Goal: Information Seeking & Learning: Find specific fact

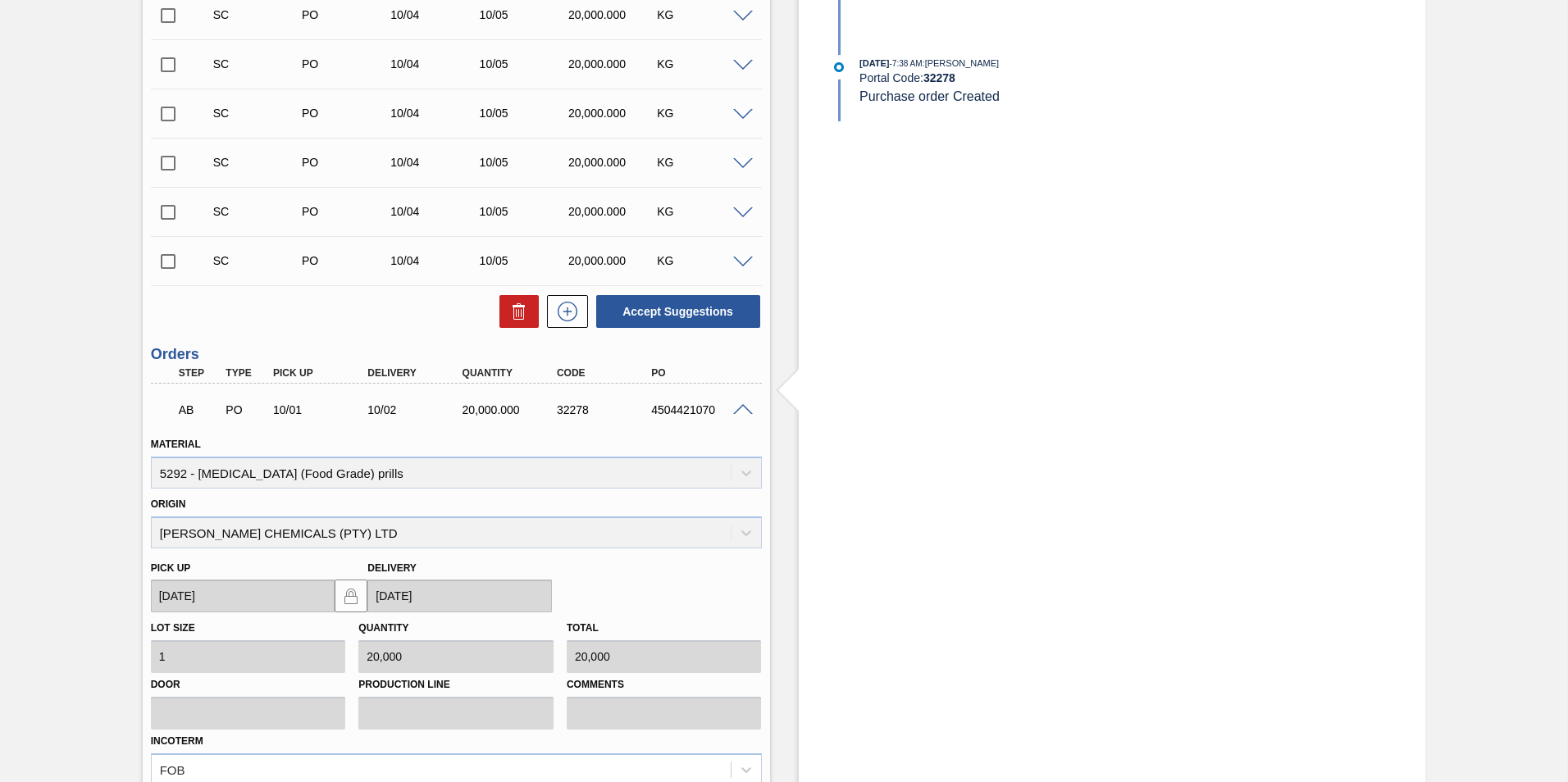
scroll to position [1028, 0]
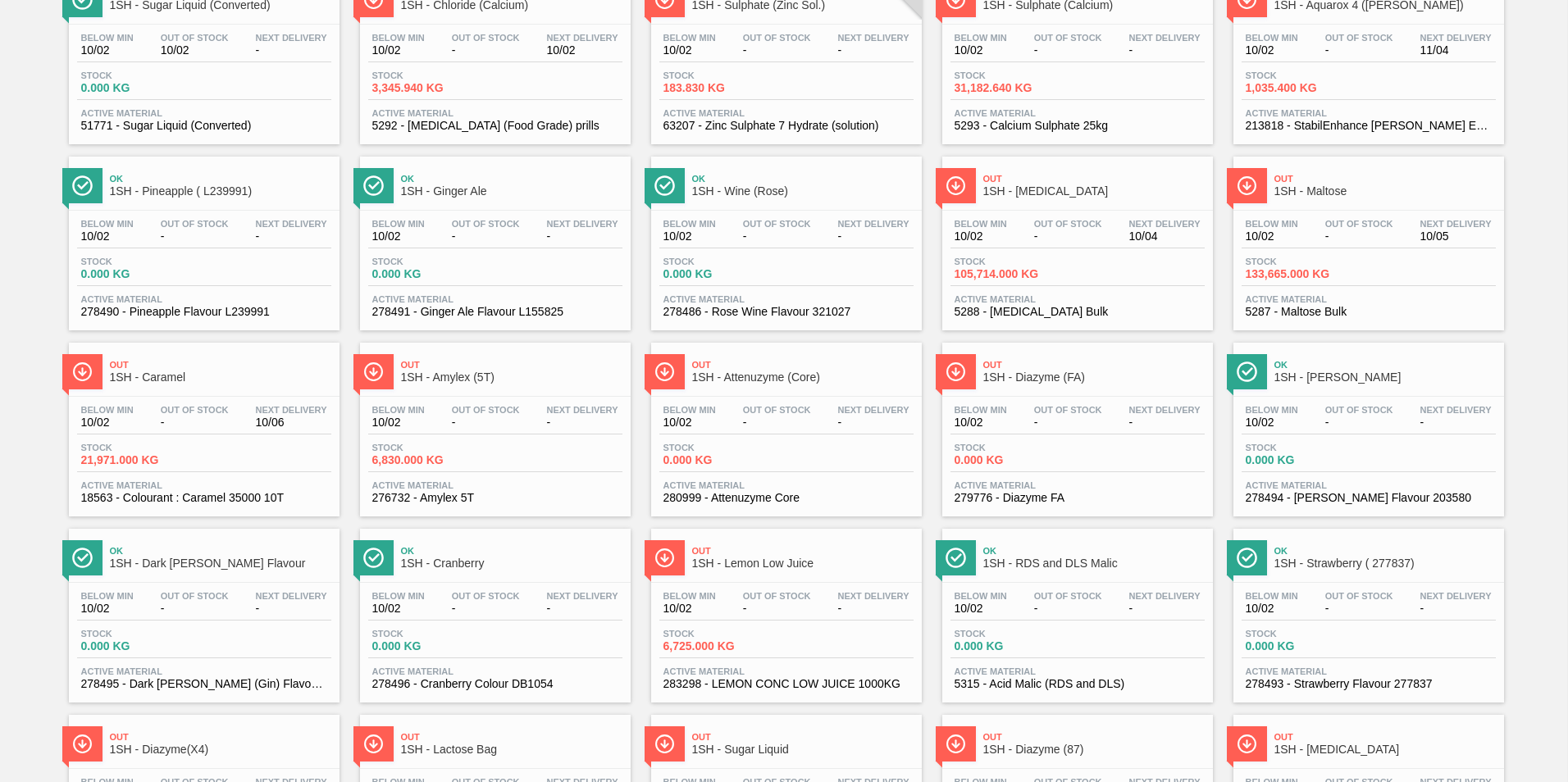
scroll to position [164, 0]
click at [1027, 185] on span "1SH - [MEDICAL_DATA]" at bounding box center [1093, 190] width 221 height 12
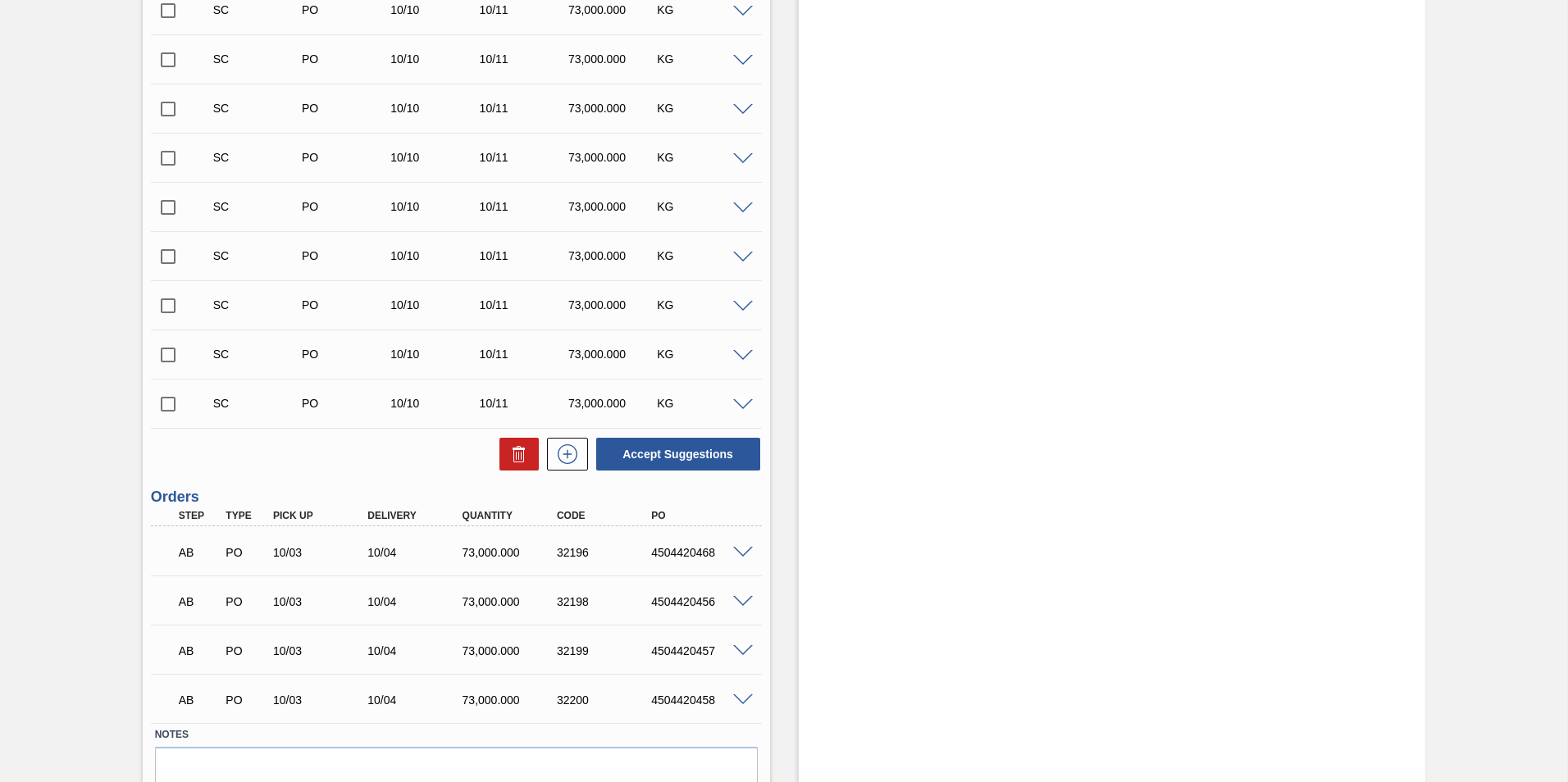
scroll to position [1007, 0]
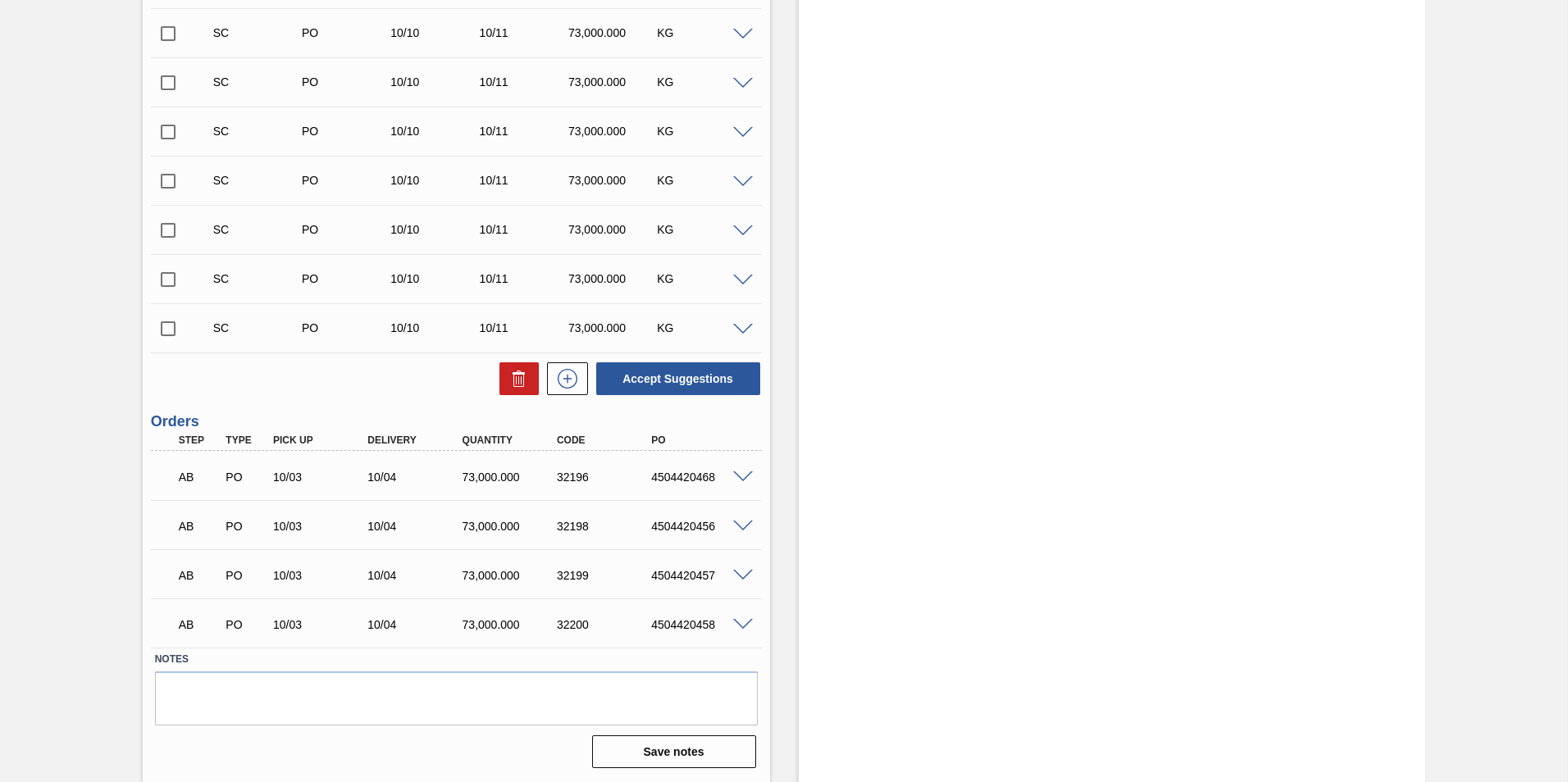
click at [745, 477] on span at bounding box center [742, 477] width 20 height 12
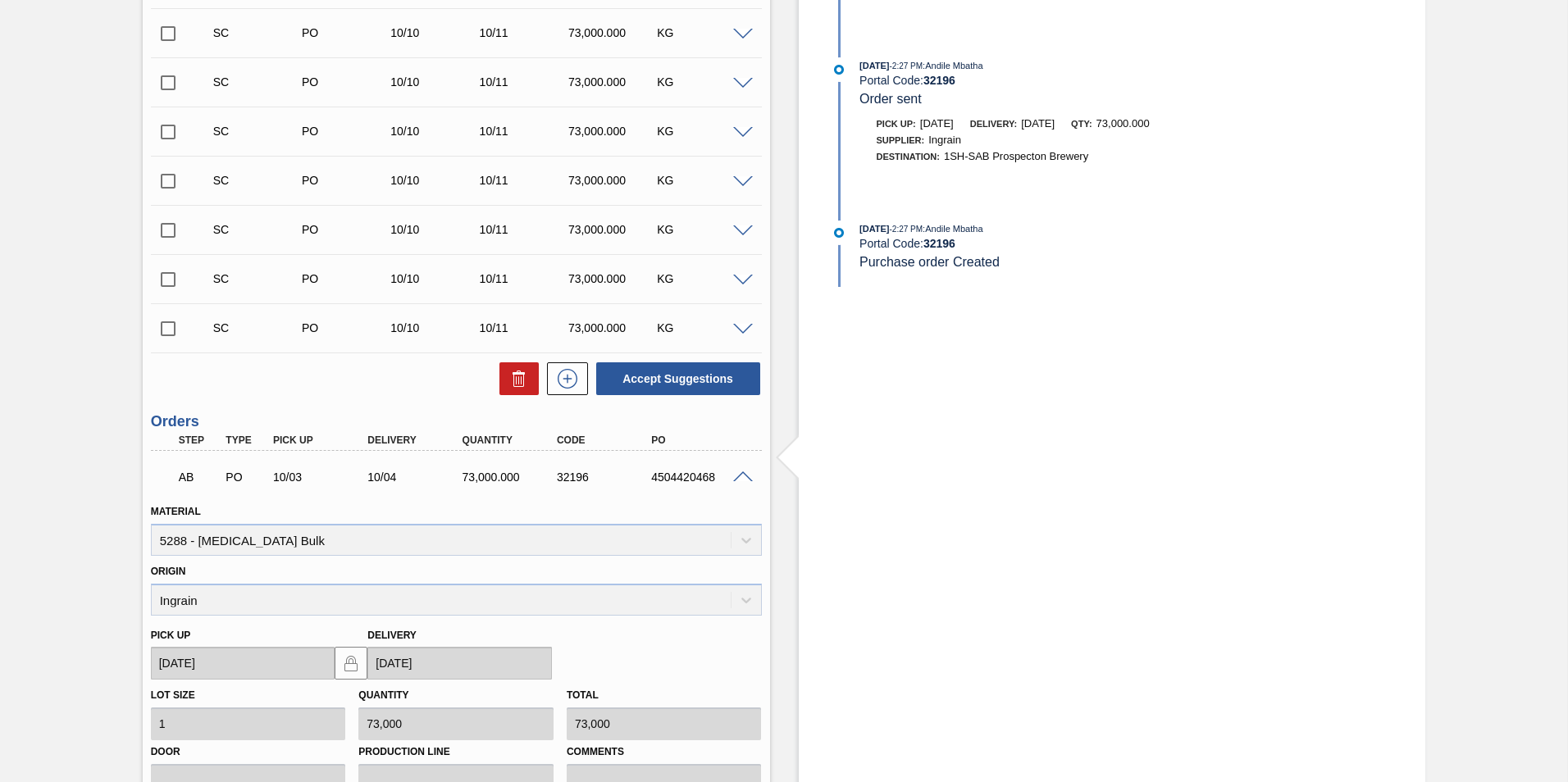
click at [742, 473] on span at bounding box center [742, 477] width 20 height 12
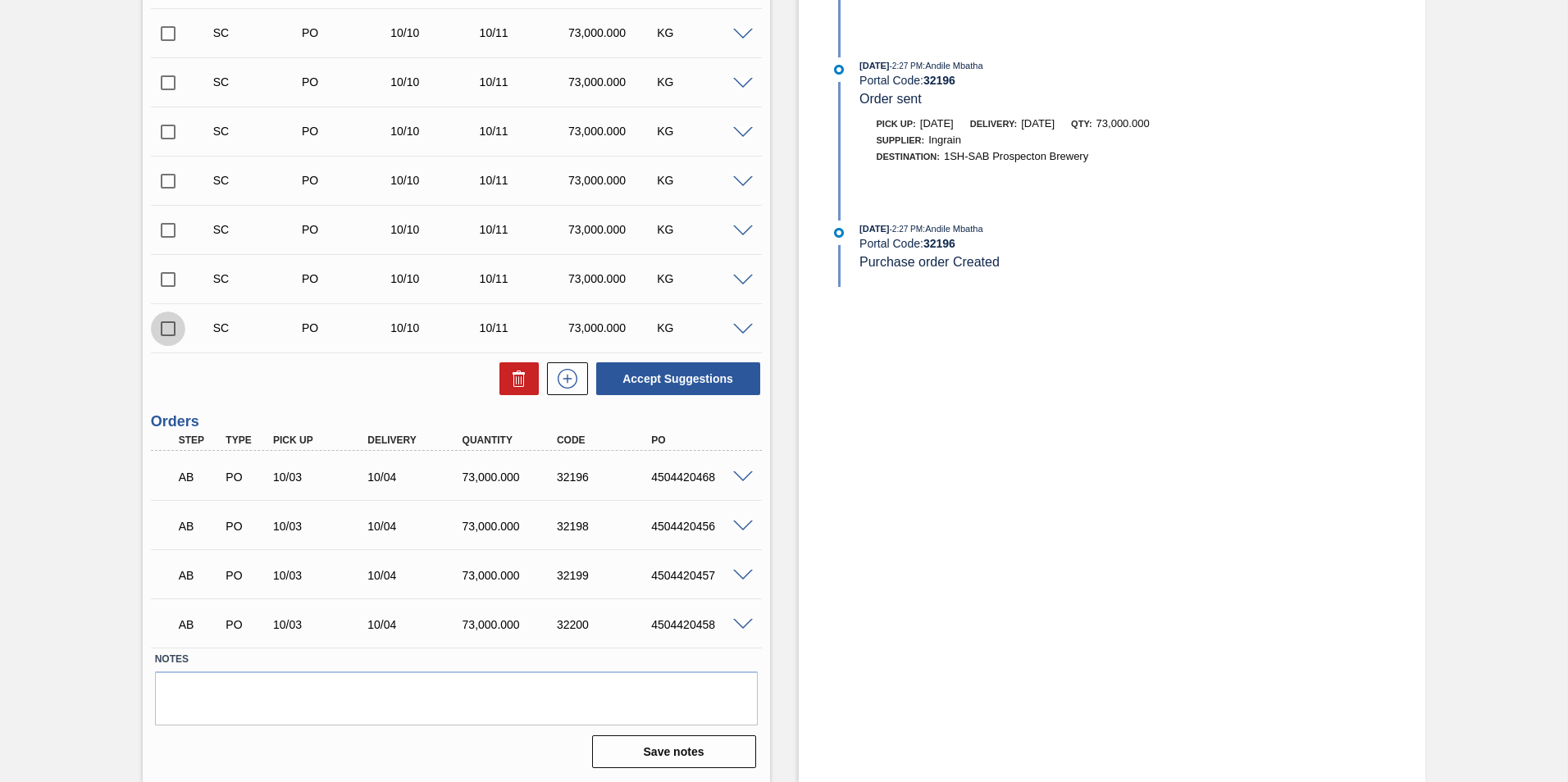
click at [168, 325] on input "checkbox" at bounding box center [167, 328] width 35 height 35
click at [674, 375] on button "Accept Suggestions" at bounding box center [678, 378] width 164 height 33
checkbox input "false"
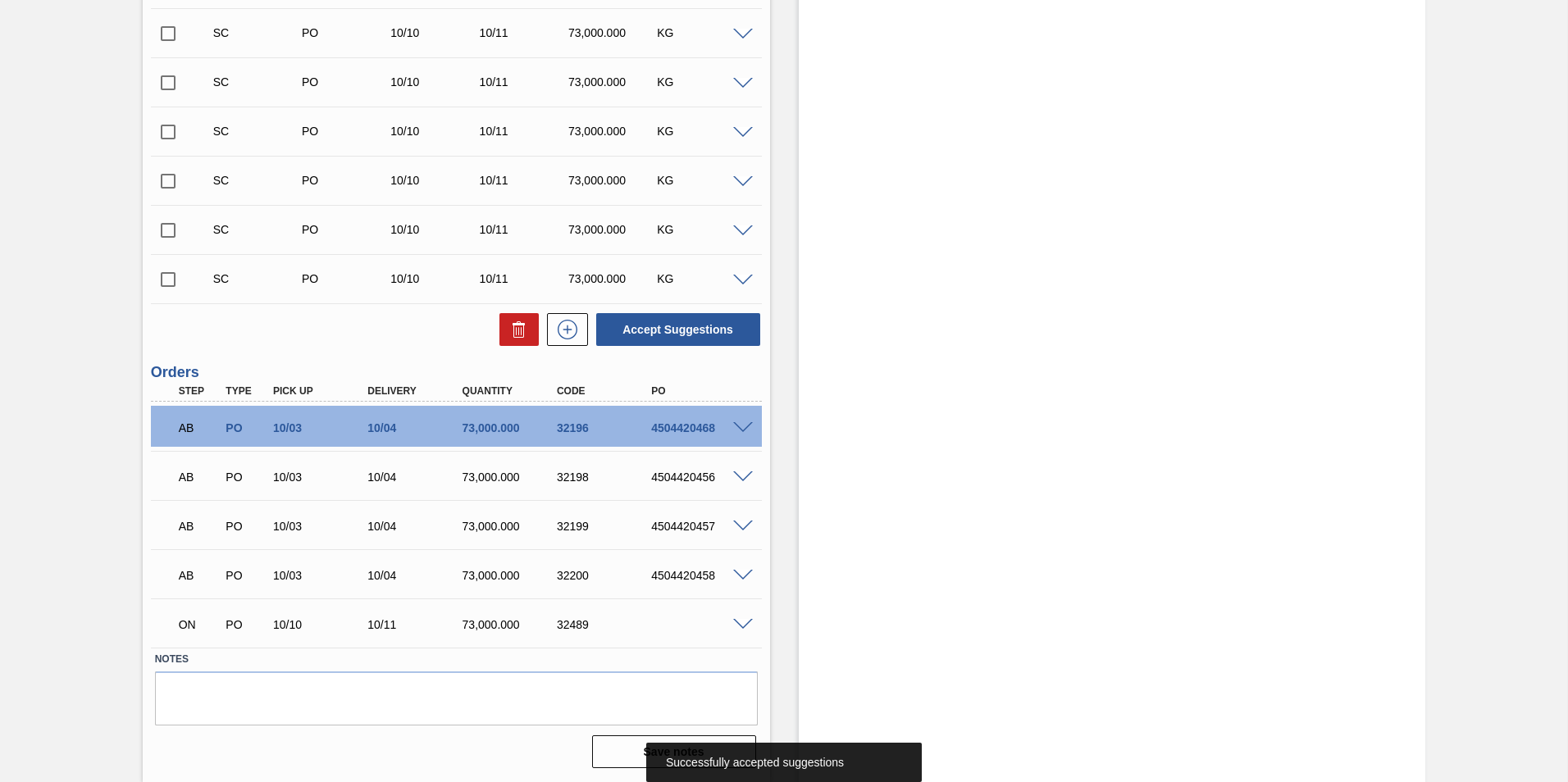
click at [166, 277] on input "checkbox" at bounding box center [167, 279] width 35 height 35
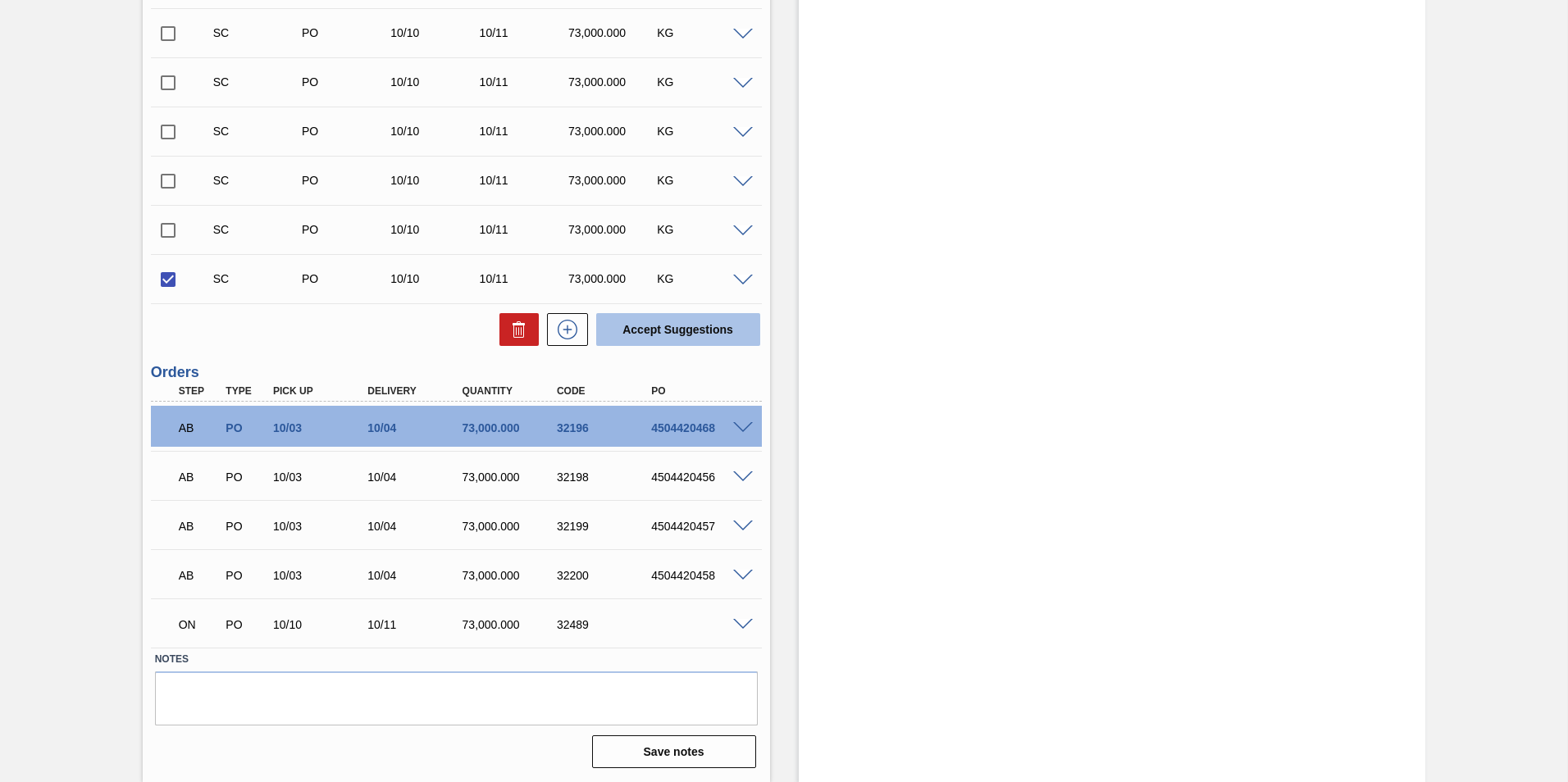
click at [674, 325] on button "Accept Suggestions" at bounding box center [678, 329] width 164 height 33
checkbox input "false"
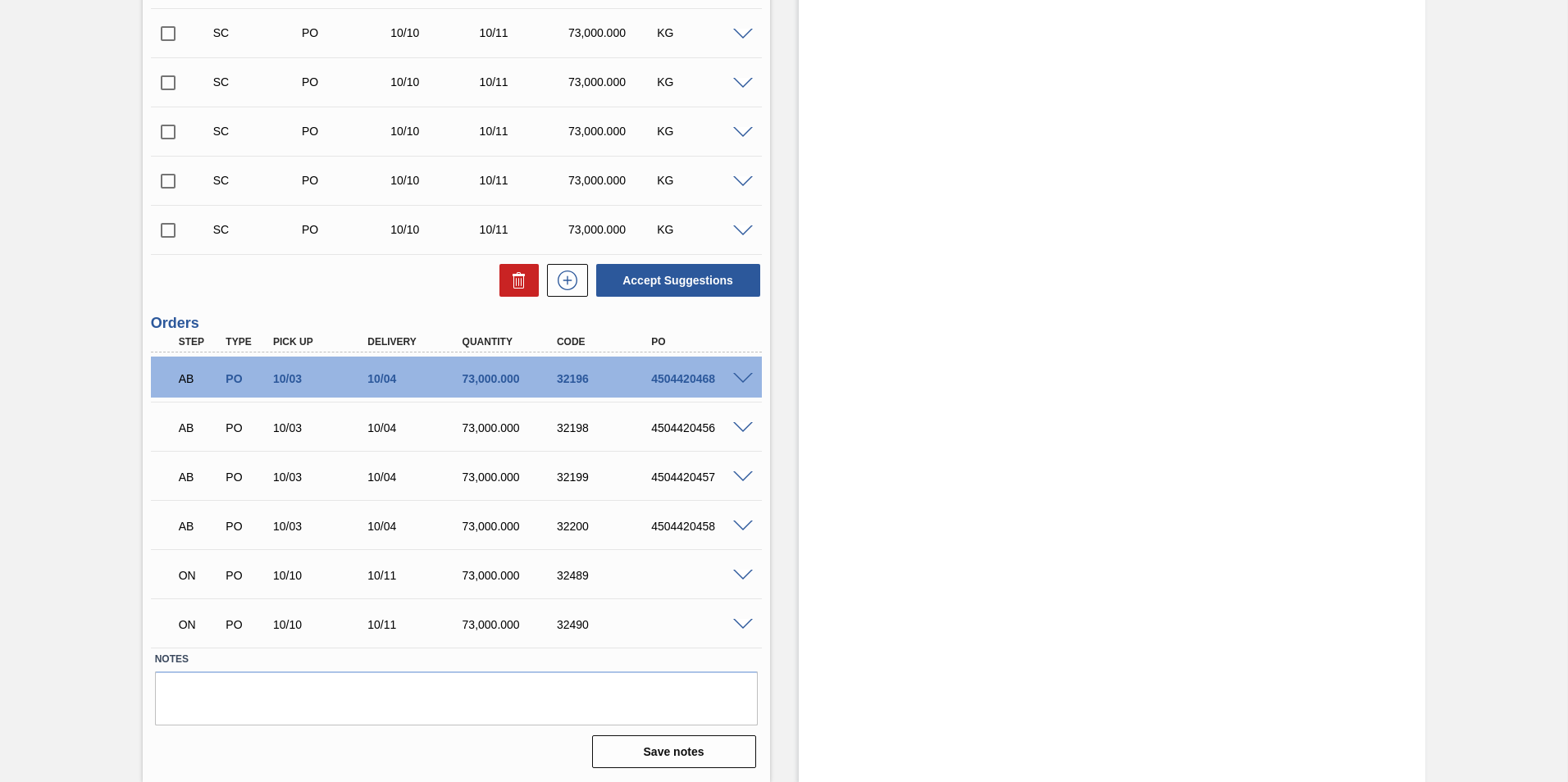
click at [164, 227] on input "checkbox" at bounding box center [167, 230] width 35 height 35
click at [676, 276] on button "Accept Suggestions" at bounding box center [678, 280] width 164 height 33
checkbox input "false"
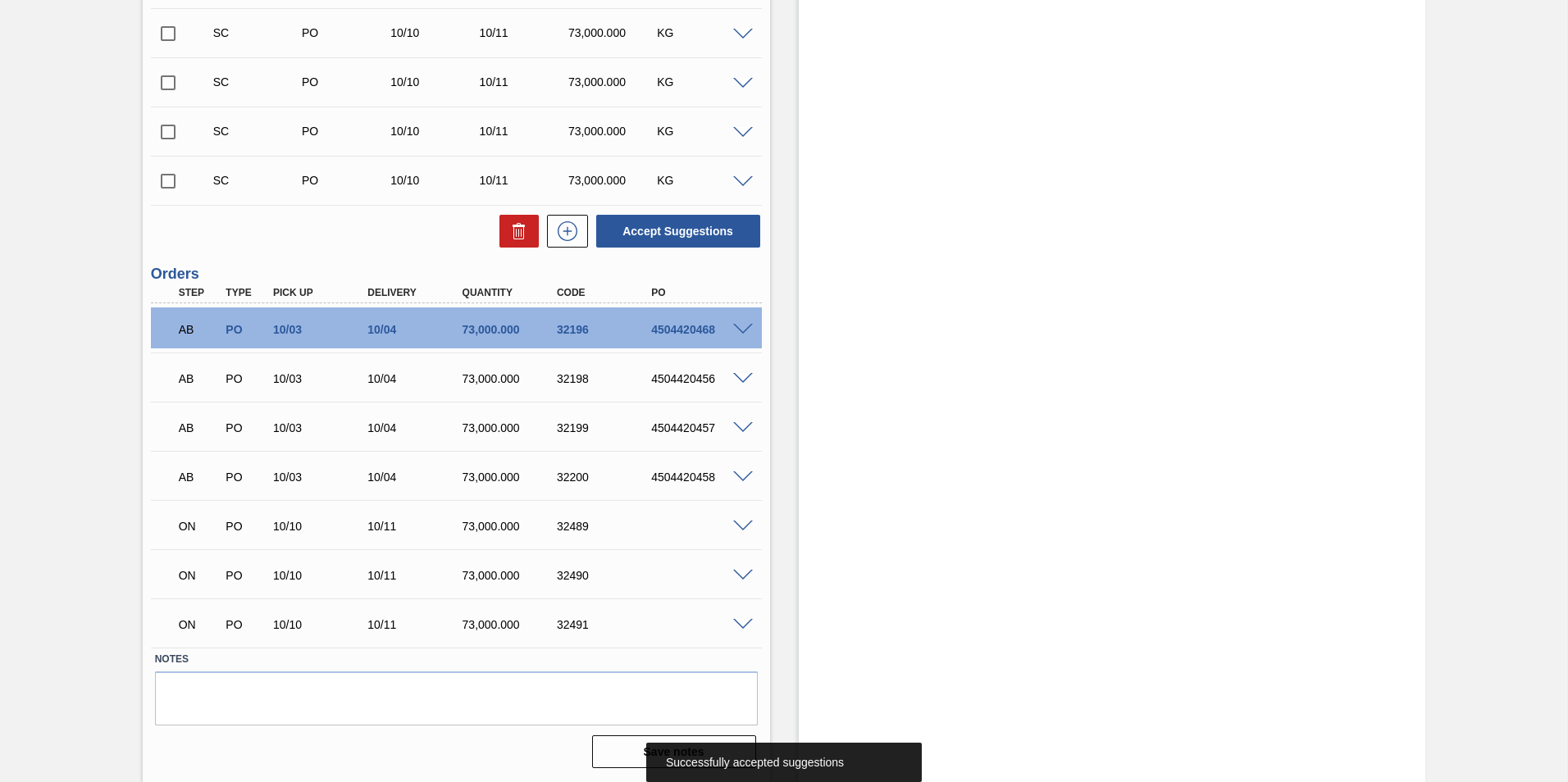
click at [167, 179] on input "checkbox" at bounding box center [167, 181] width 35 height 35
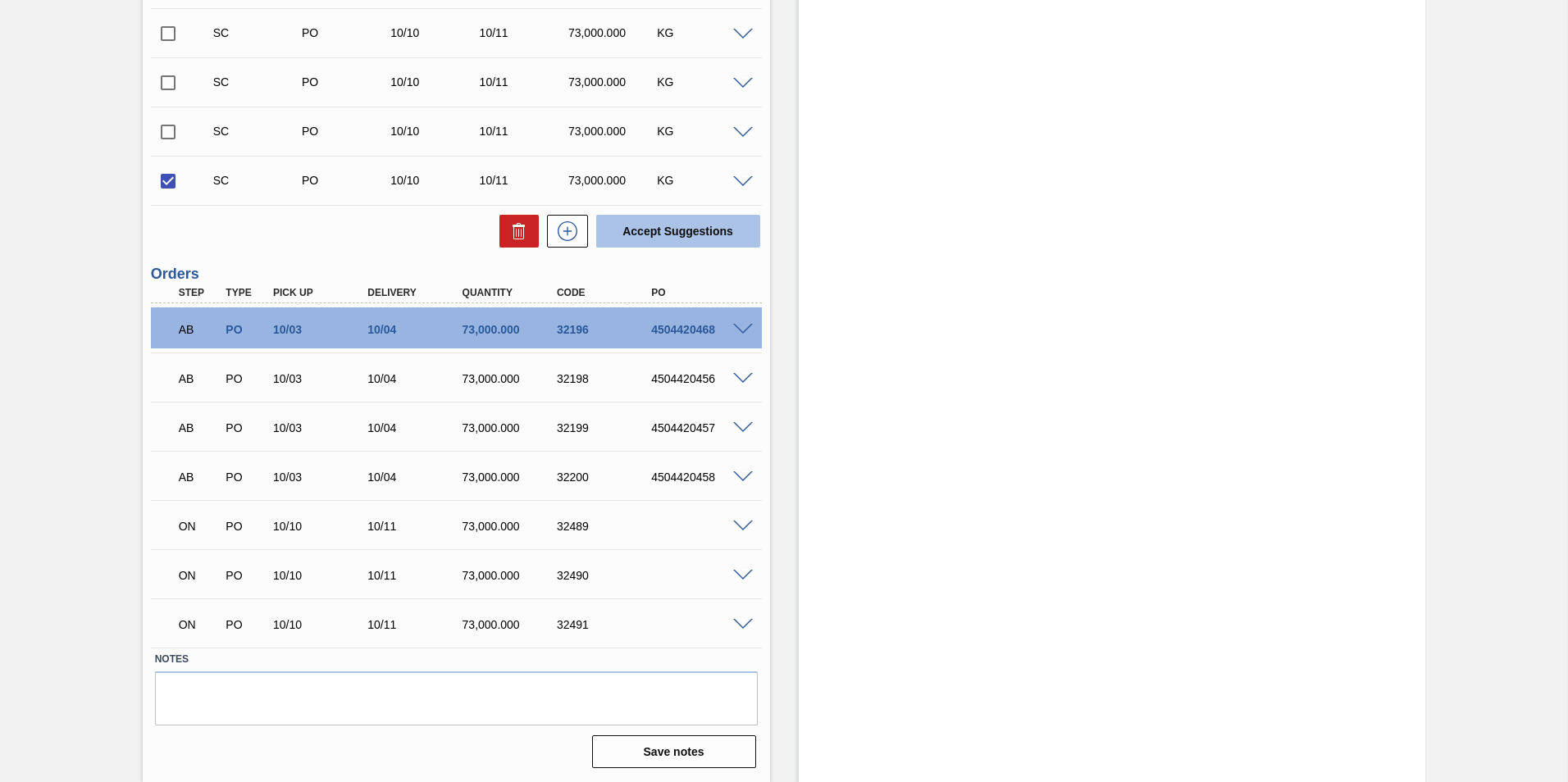
click at [654, 231] on button "Accept Suggestions" at bounding box center [678, 231] width 164 height 33
checkbox input "false"
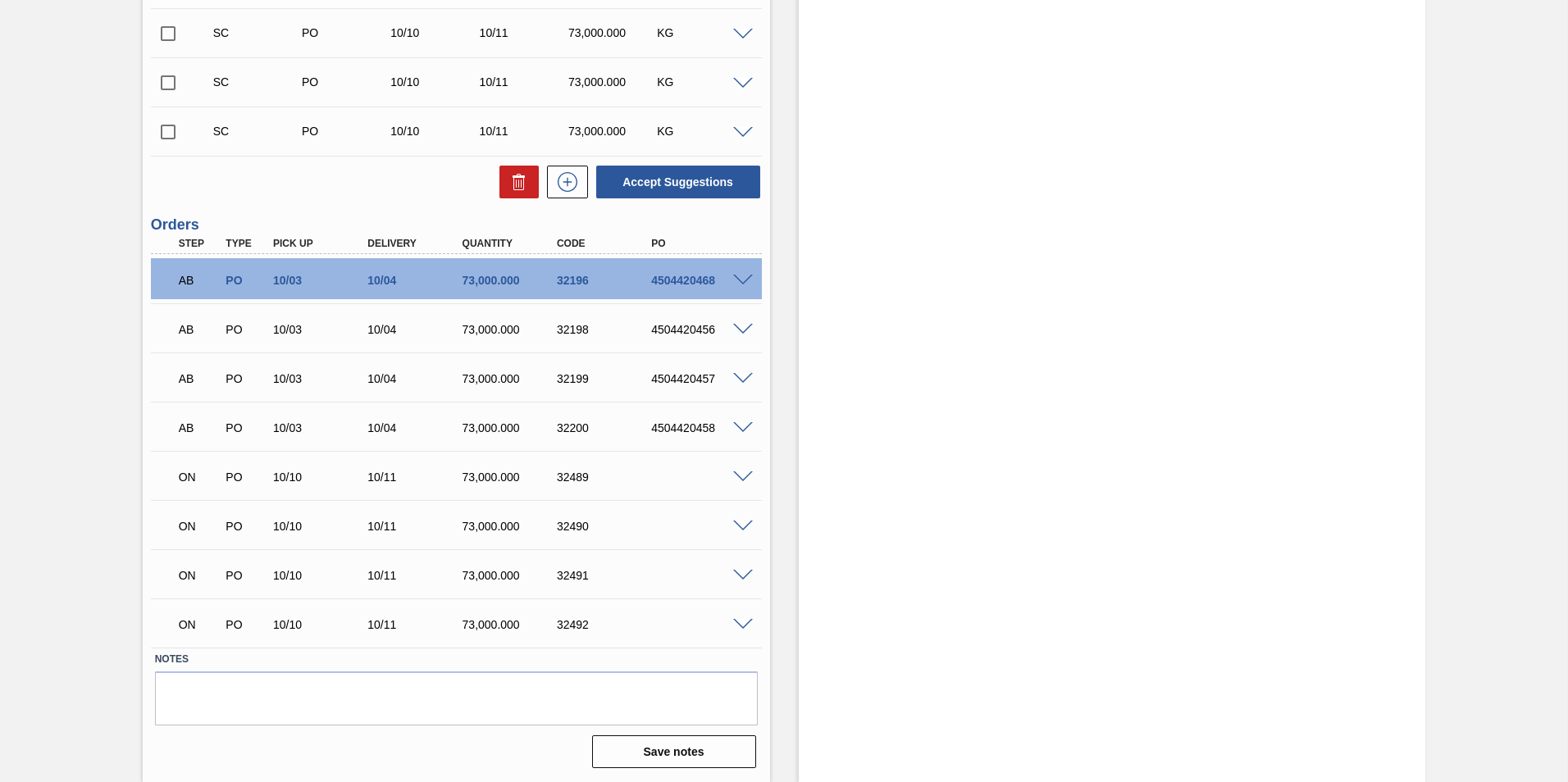
click at [164, 132] on input "checkbox" at bounding box center [167, 132] width 35 height 35
click at [663, 177] on button "Accept Suggestions" at bounding box center [678, 181] width 164 height 33
checkbox input "false"
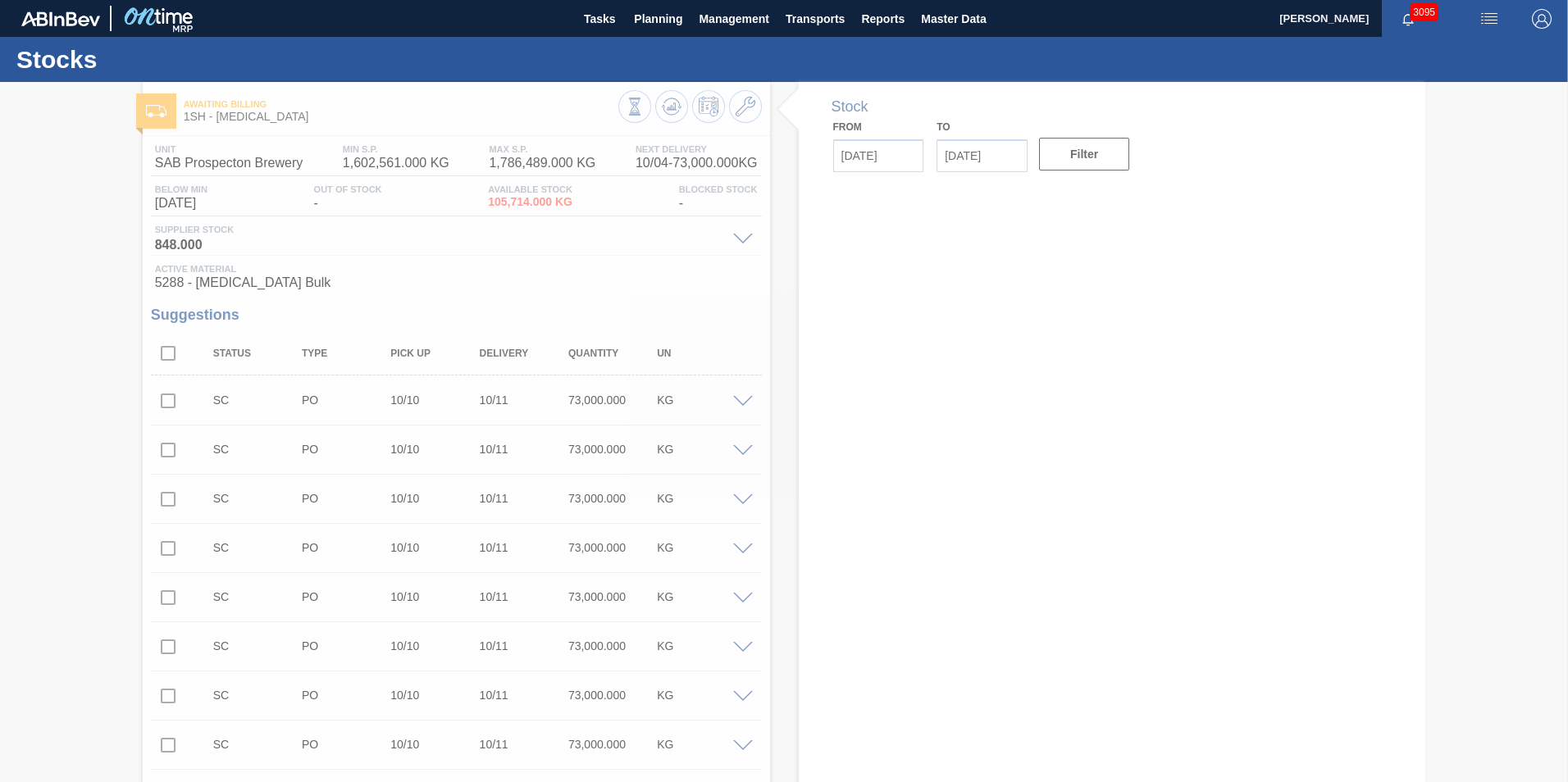
type input "[DATE]"
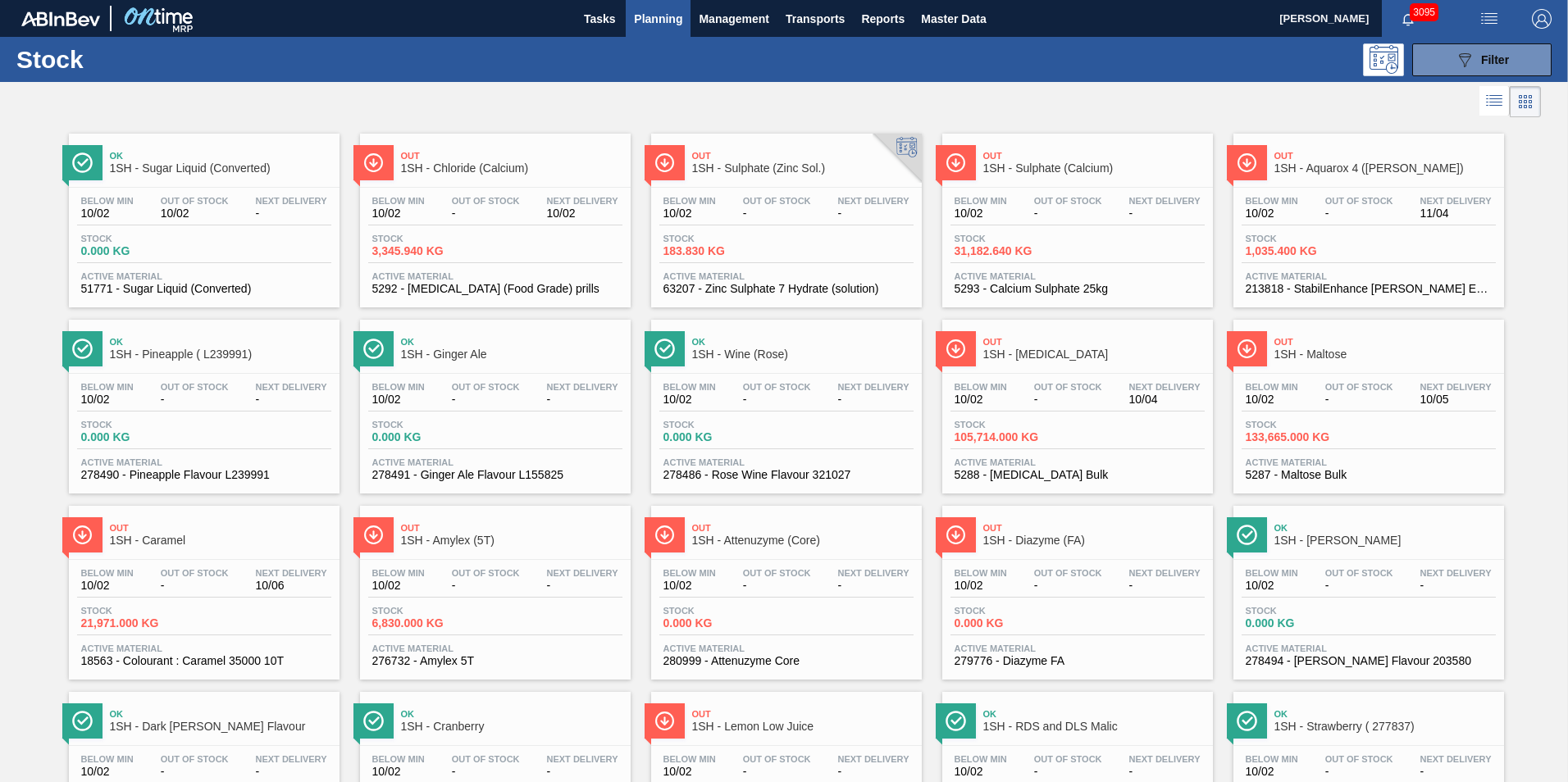
scroll to position [82, 0]
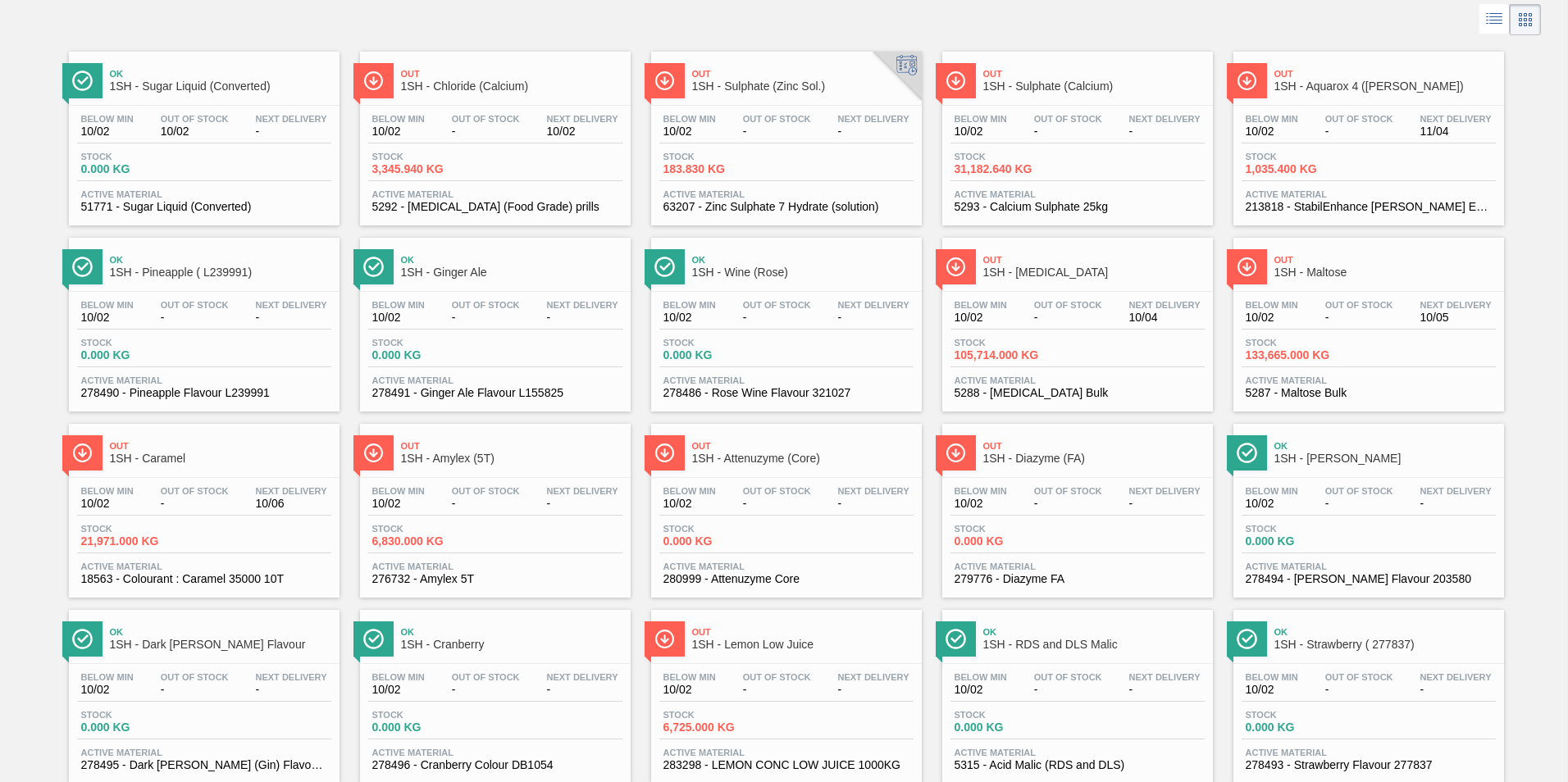
click at [1321, 273] on span "1SH - Maltose" at bounding box center [1385, 272] width 221 height 12
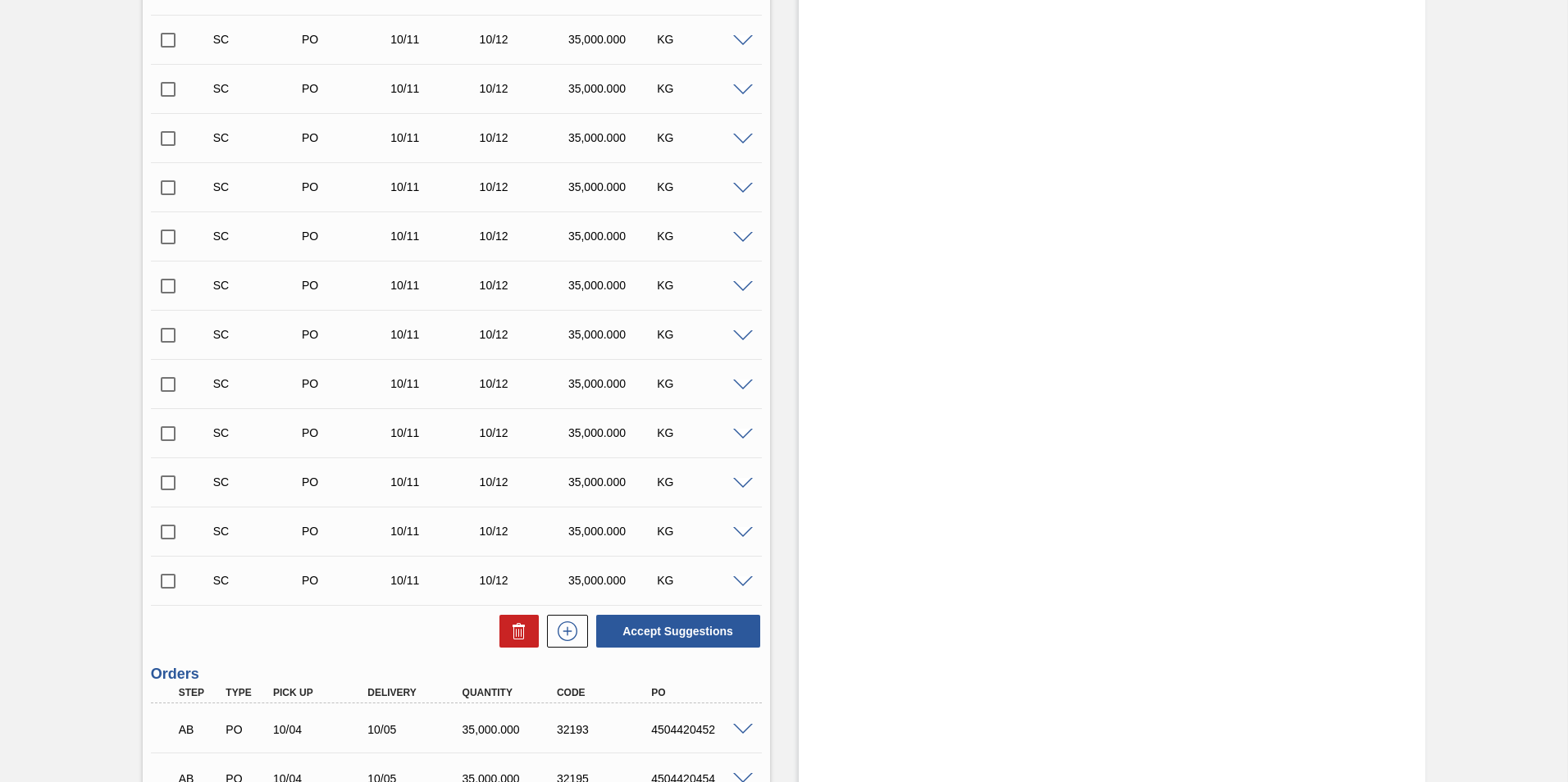
scroll to position [2285, 0]
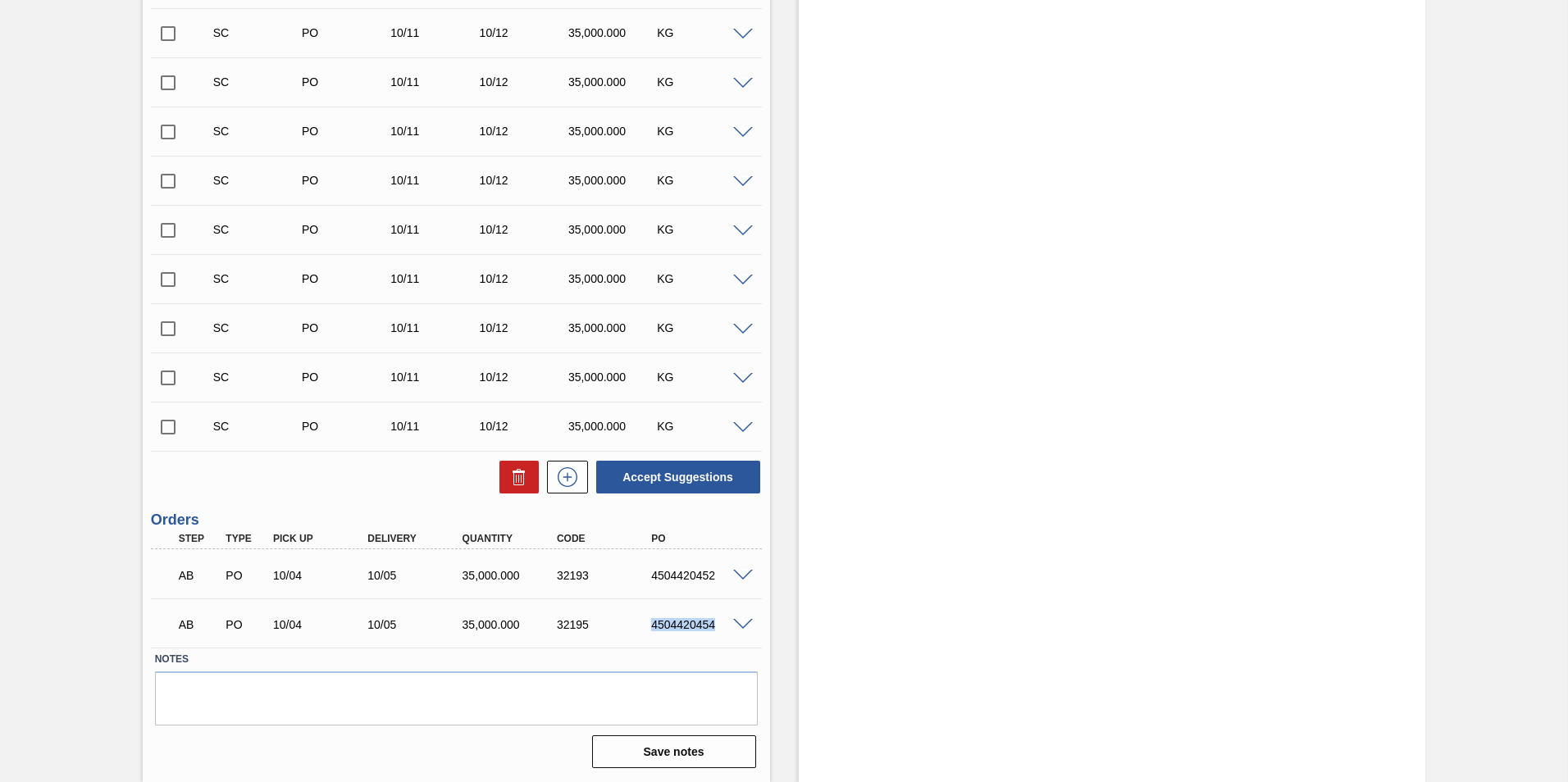
drag, startPoint x: 649, startPoint y: 623, endPoint x: 723, endPoint y: 624, distance: 74.0
click at [723, 624] on div "4504420454" at bounding box center [699, 625] width 106 height 13
copy div "4504420454"
click at [166, 427] on input "checkbox" at bounding box center [167, 427] width 35 height 35
click at [666, 481] on button "Accept Suggestions" at bounding box center [678, 476] width 164 height 33
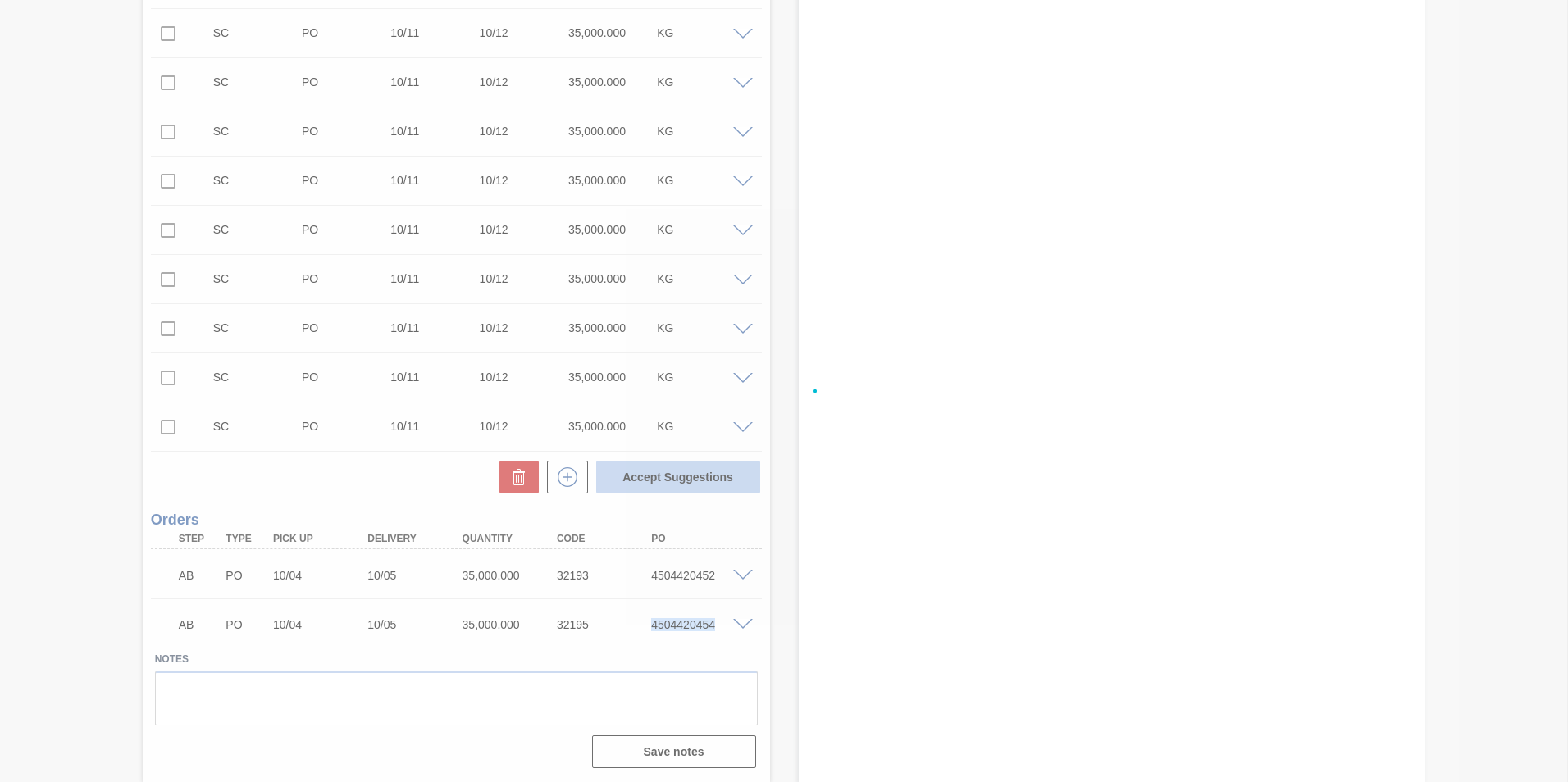
checkbox input "false"
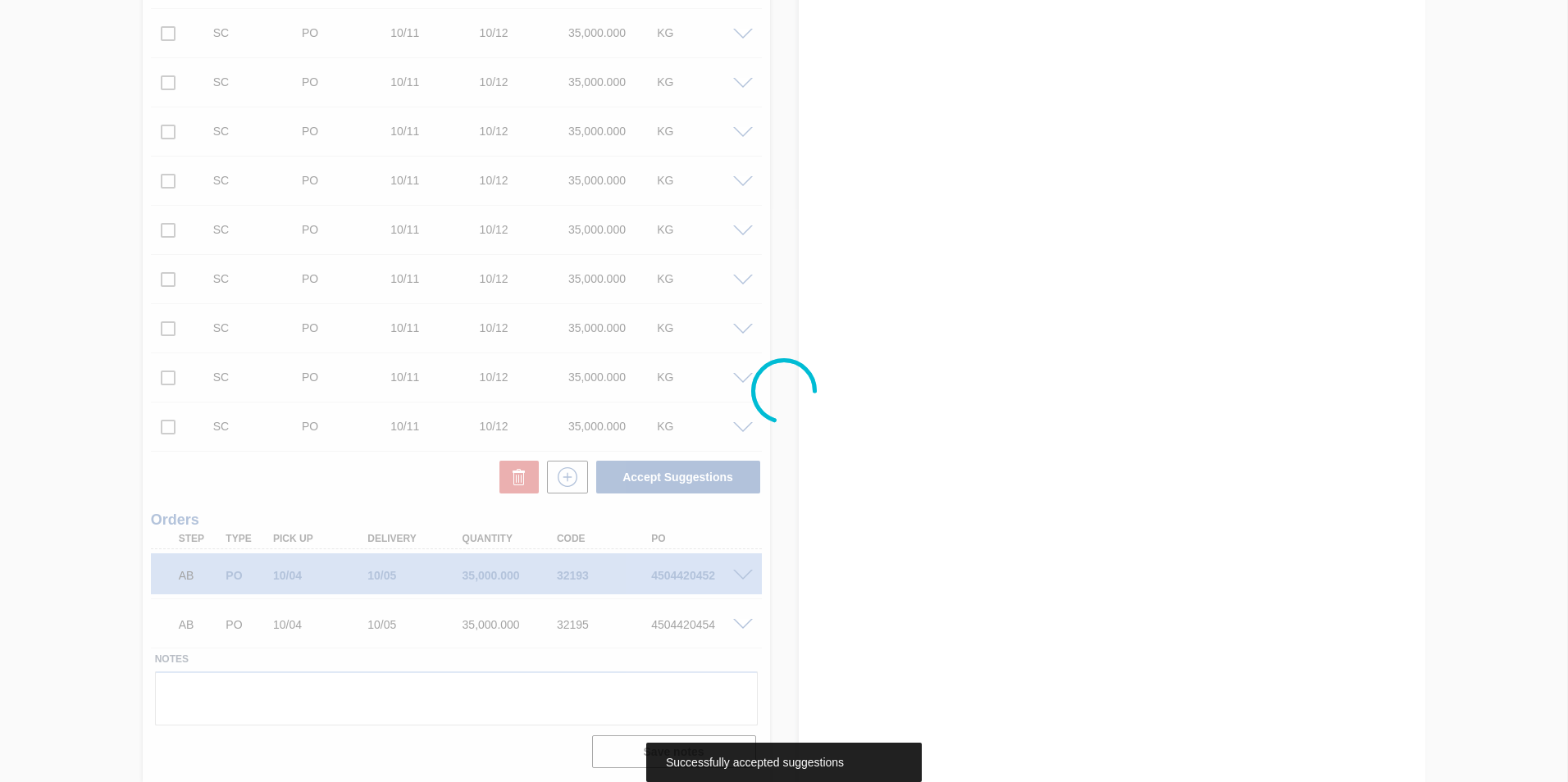
click at [164, 376] on div at bounding box center [784, 391] width 1568 height 782
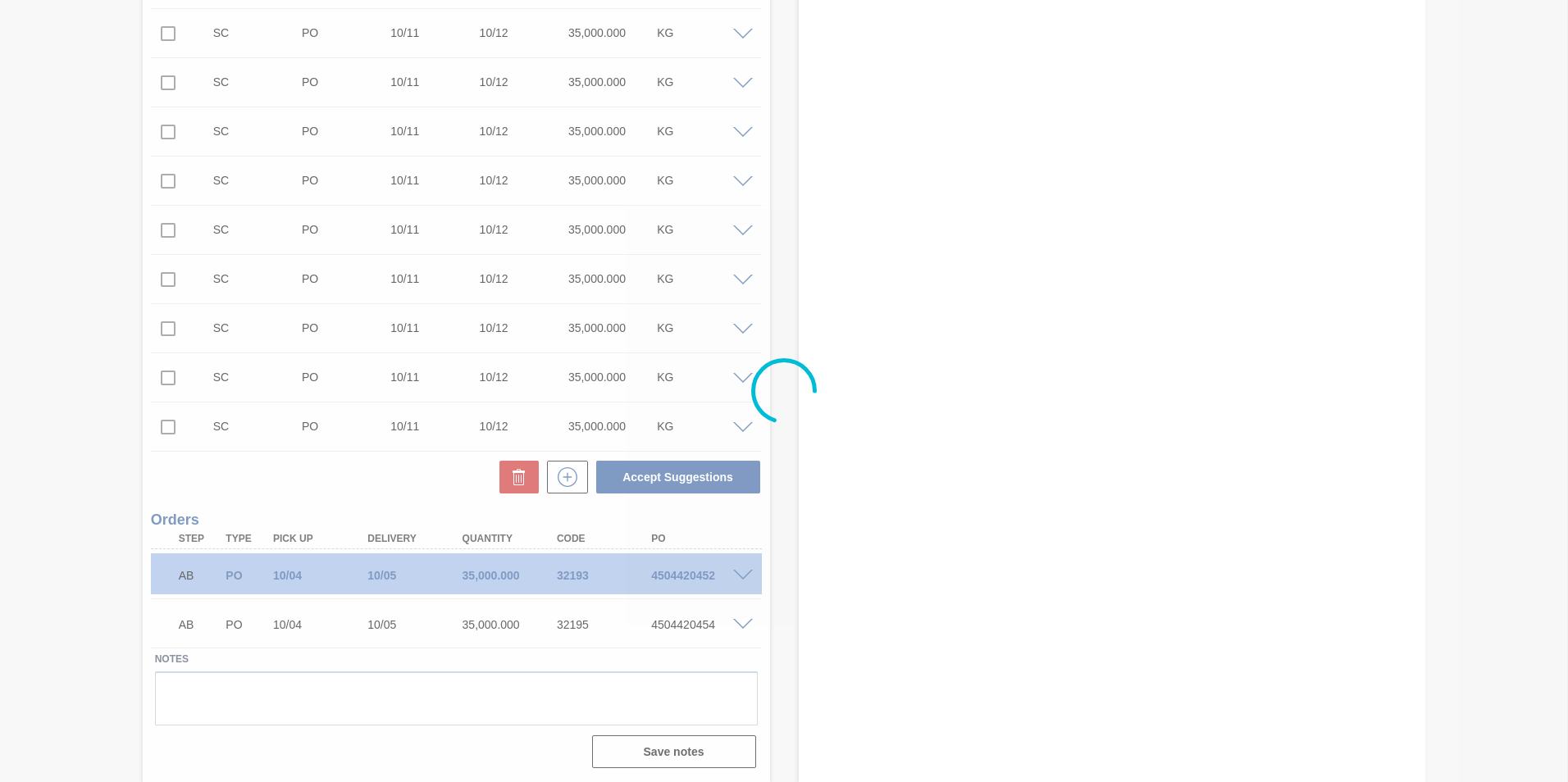
click at [164, 376] on div at bounding box center [784, 391] width 1568 height 782
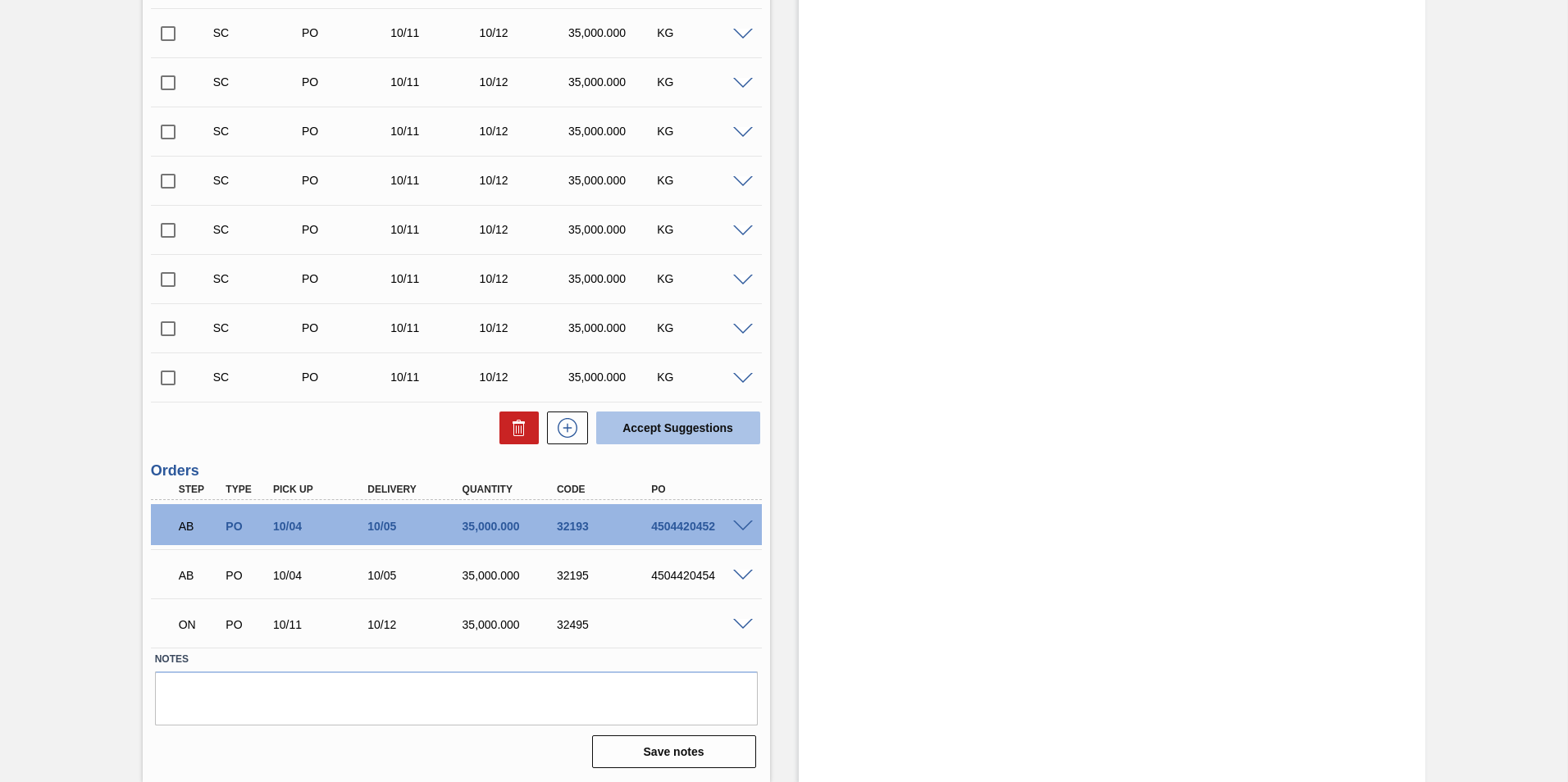
click at [653, 426] on button "Accept Suggestions" at bounding box center [678, 428] width 164 height 33
click at [163, 381] on input "checkbox" at bounding box center [167, 377] width 35 height 35
click at [708, 427] on button "Accept Suggestions" at bounding box center [678, 428] width 164 height 33
checkbox input "false"
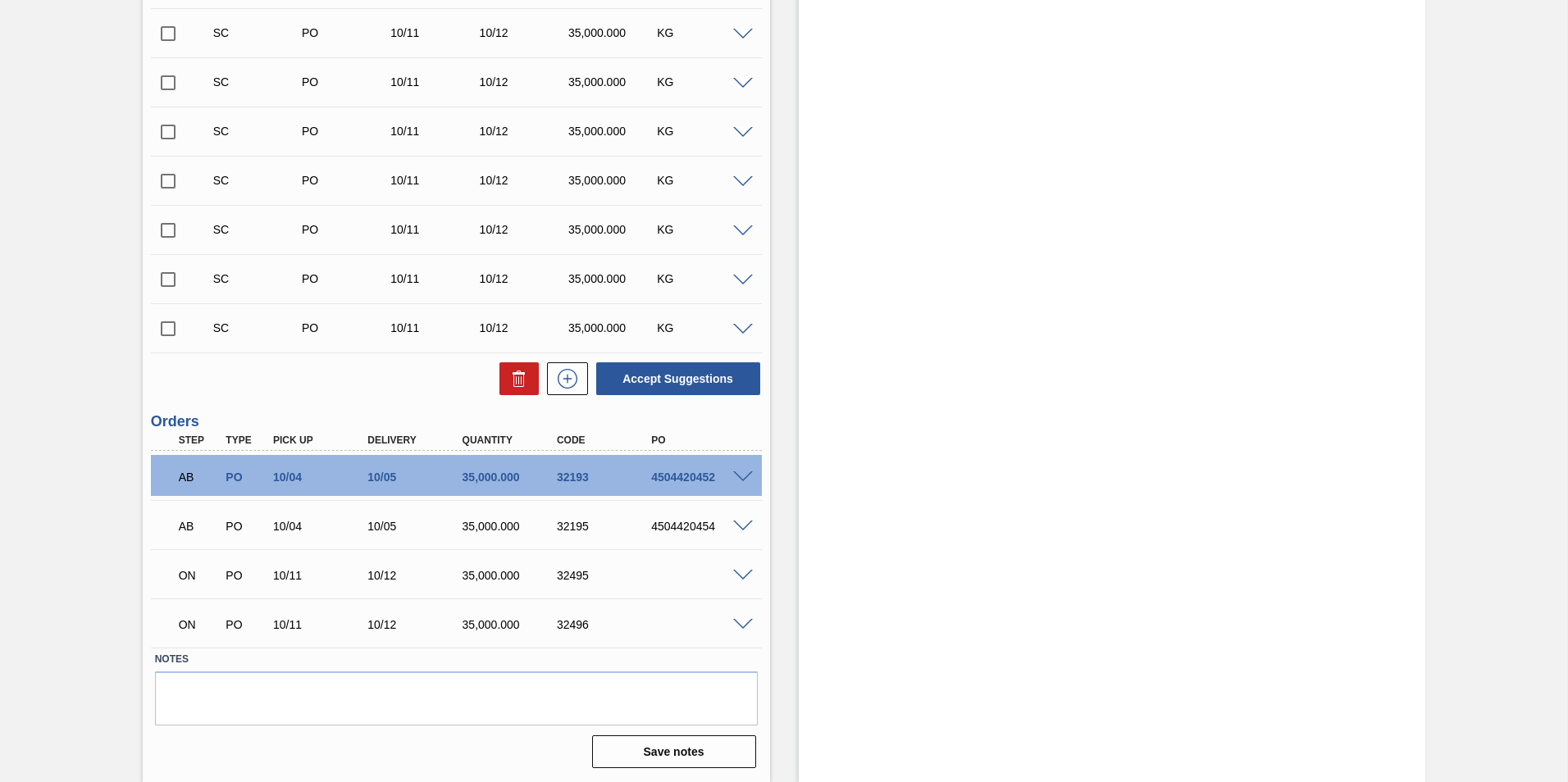
click at [169, 325] on input "checkbox" at bounding box center [167, 328] width 35 height 35
click at [686, 376] on button "Accept Suggestions" at bounding box center [678, 378] width 164 height 33
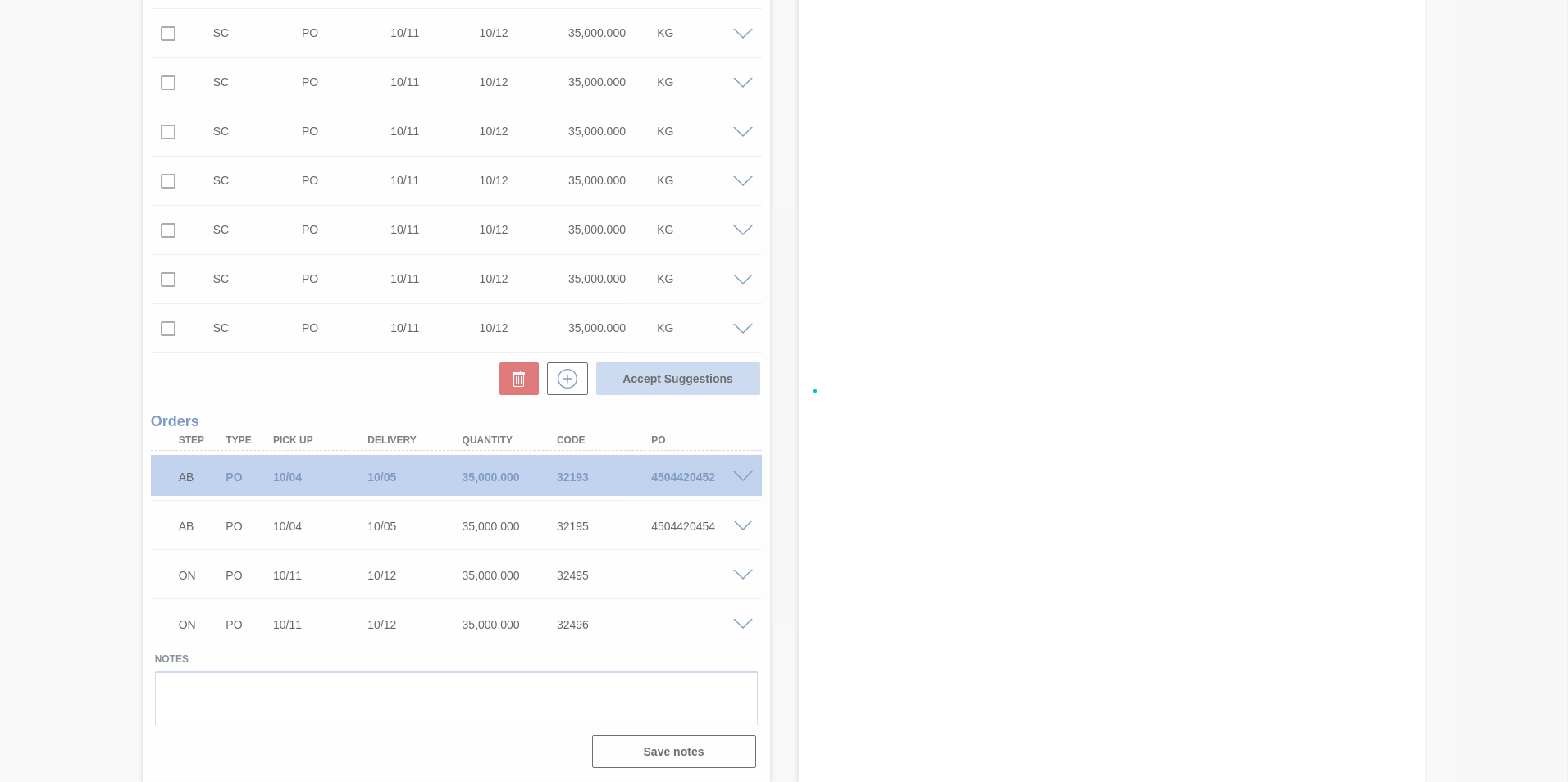
checkbox input "false"
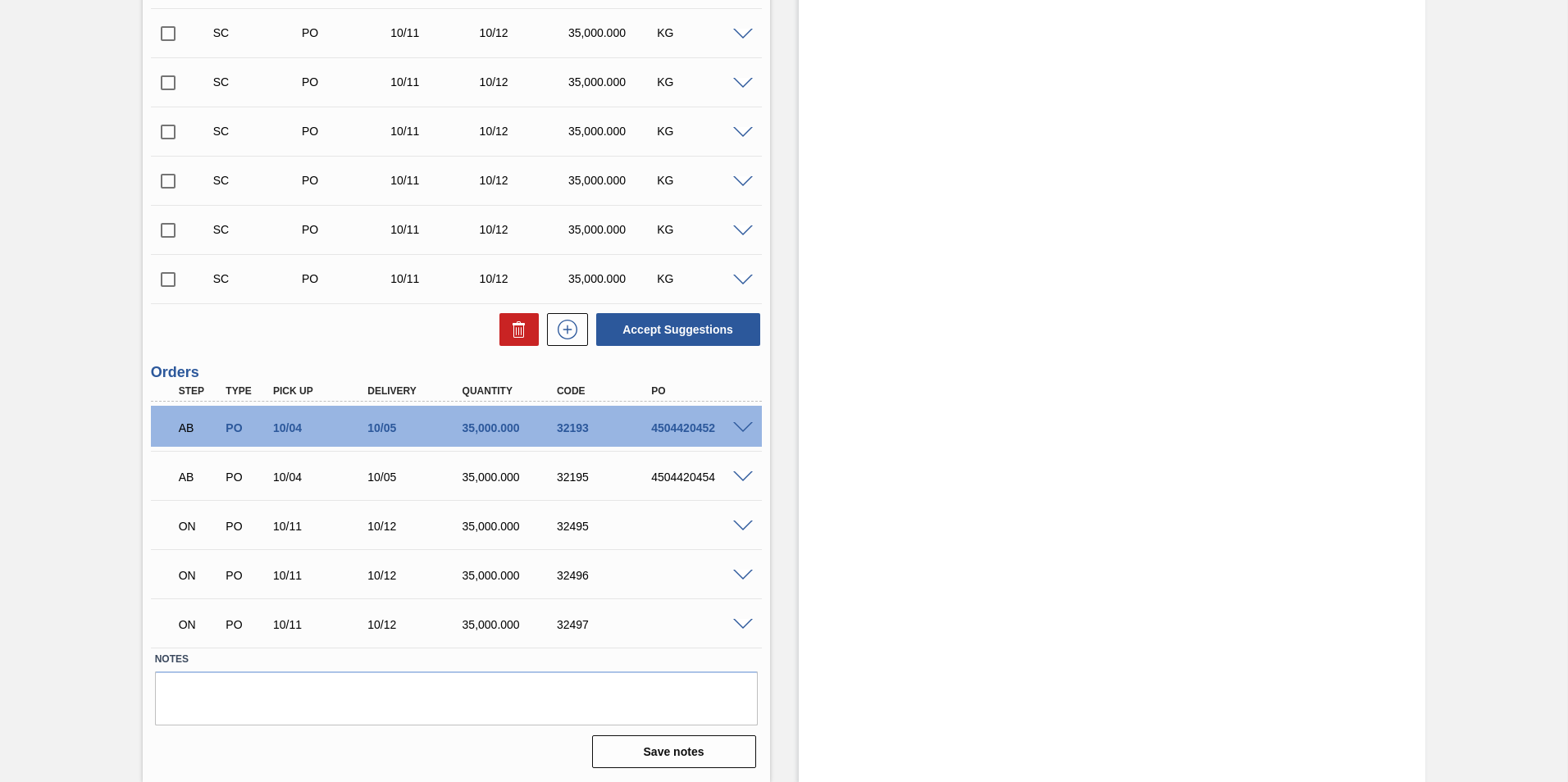
click at [167, 278] on input "checkbox" at bounding box center [167, 279] width 35 height 35
click at [700, 327] on button "Accept Suggestions" at bounding box center [678, 329] width 164 height 33
checkbox input "false"
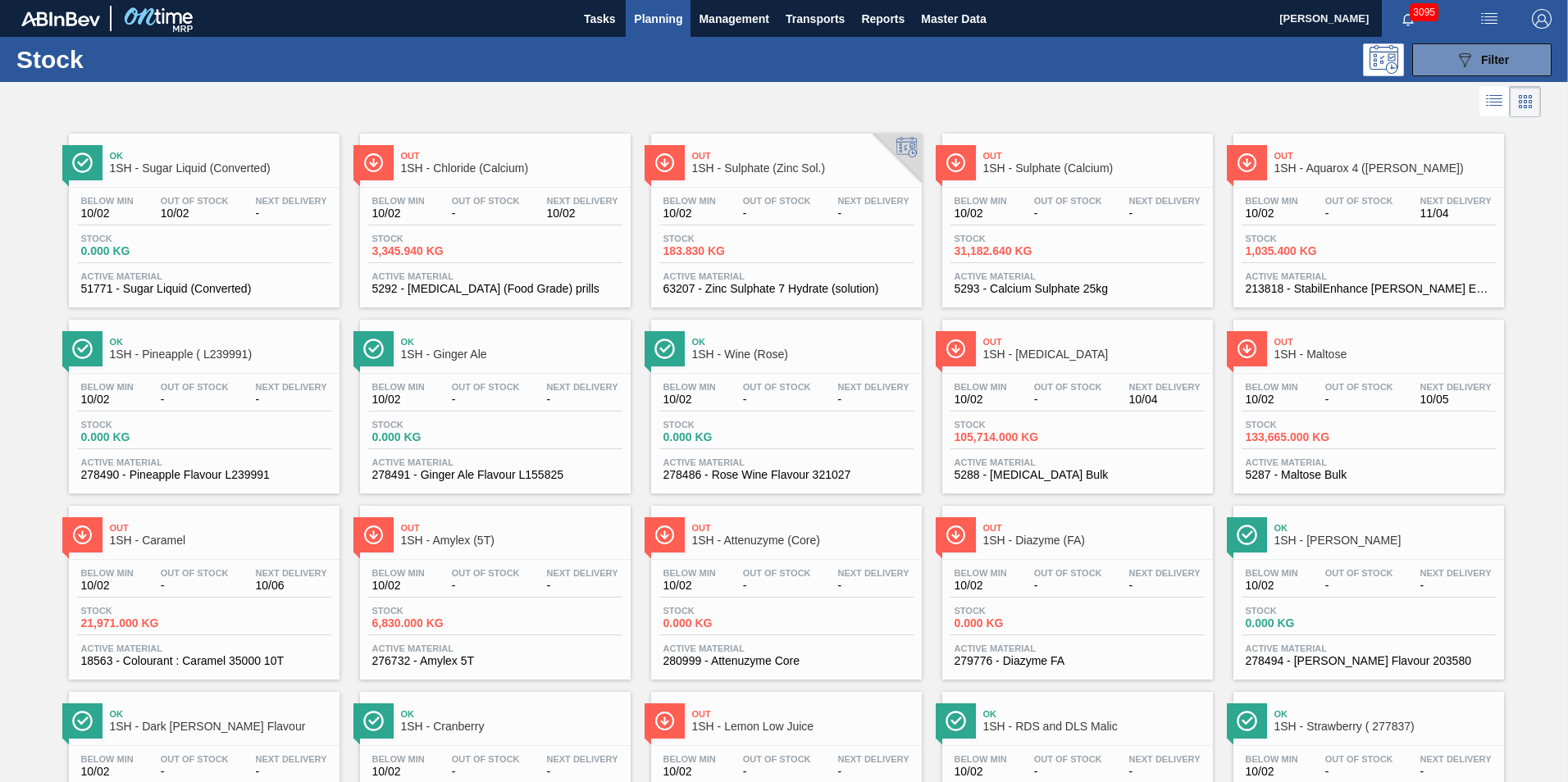
click at [1031, 351] on span "1SH - [MEDICAL_DATA]" at bounding box center [1093, 354] width 221 height 12
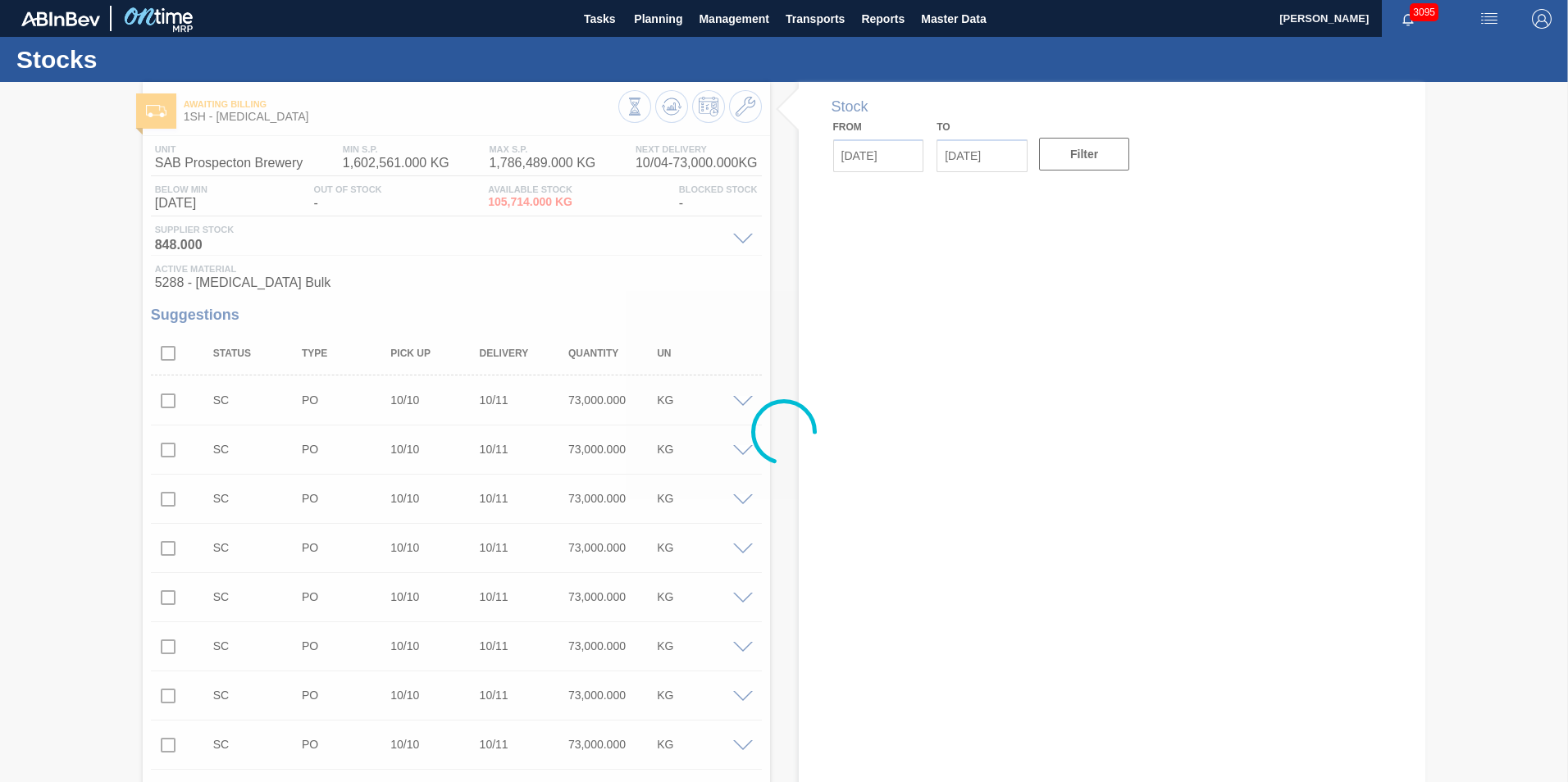
type input "[DATE]"
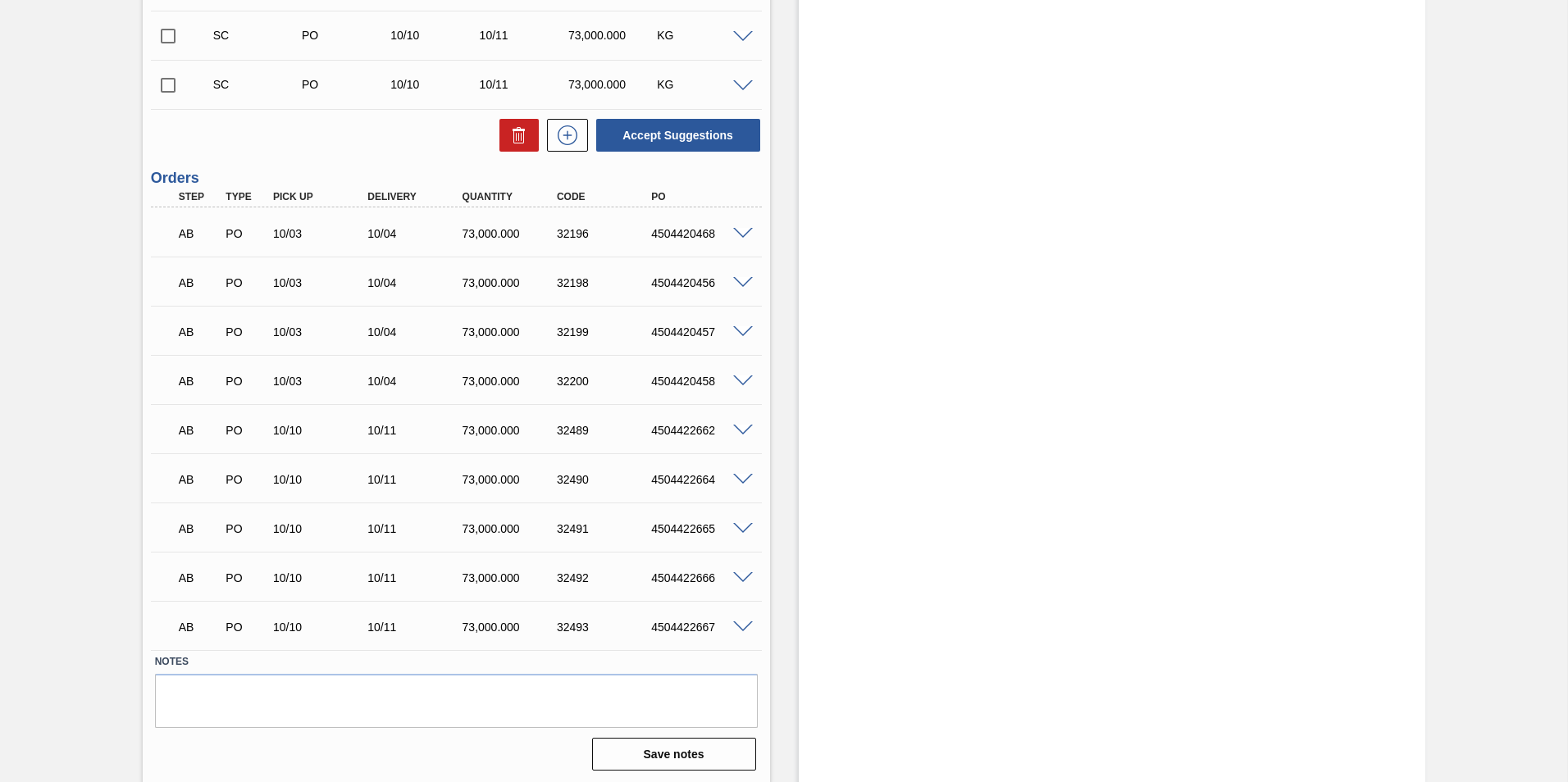
scroll to position [1007, 0]
drag, startPoint x: 648, startPoint y: 626, endPoint x: 723, endPoint y: 626, distance: 75.0
click at [723, 626] on div "4504422667" at bounding box center [699, 625] width 106 height 13
copy div "4504422667"
drag, startPoint x: 653, startPoint y: 573, endPoint x: 716, endPoint y: 579, distance: 63.3
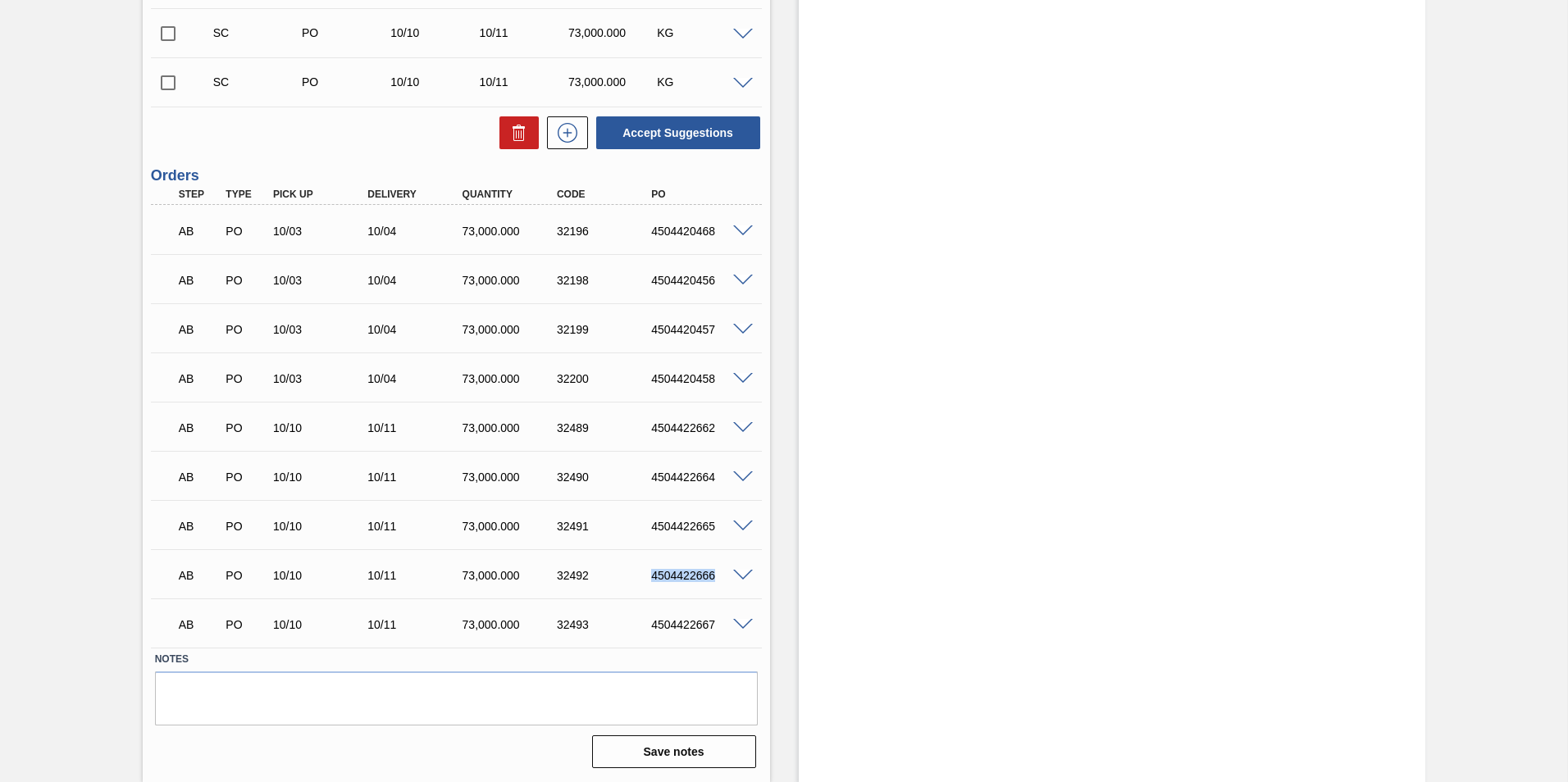
click at [716, 579] on div "4504422666" at bounding box center [699, 576] width 106 height 13
copy div "4504422666"
drag, startPoint x: 651, startPoint y: 526, endPoint x: 714, endPoint y: 526, distance: 63.0
click at [714, 526] on div "4504422665" at bounding box center [699, 526] width 106 height 13
copy div "4504422665"
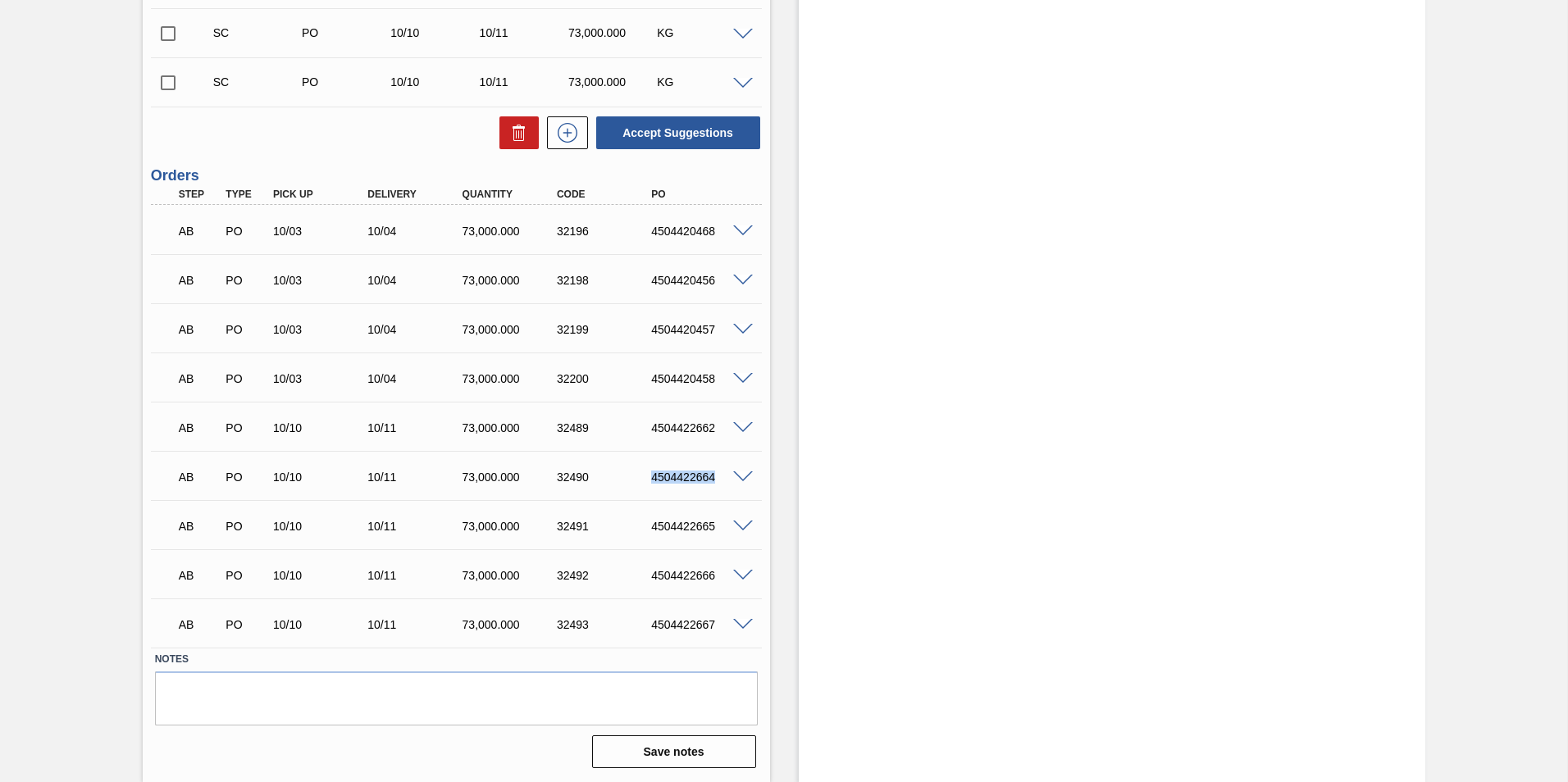
drag, startPoint x: 677, startPoint y: 476, endPoint x: 716, endPoint y: 475, distance: 39.0
click at [716, 475] on div "4504422664" at bounding box center [687, 477] width 94 height 13
copy div "4504422664"
drag, startPoint x: 644, startPoint y: 423, endPoint x: 726, endPoint y: 420, distance: 82.1
click at [726, 420] on div "AB PO 10/10 10/11 73,000.000 32489 4504422662" at bounding box center [451, 426] width 567 height 33
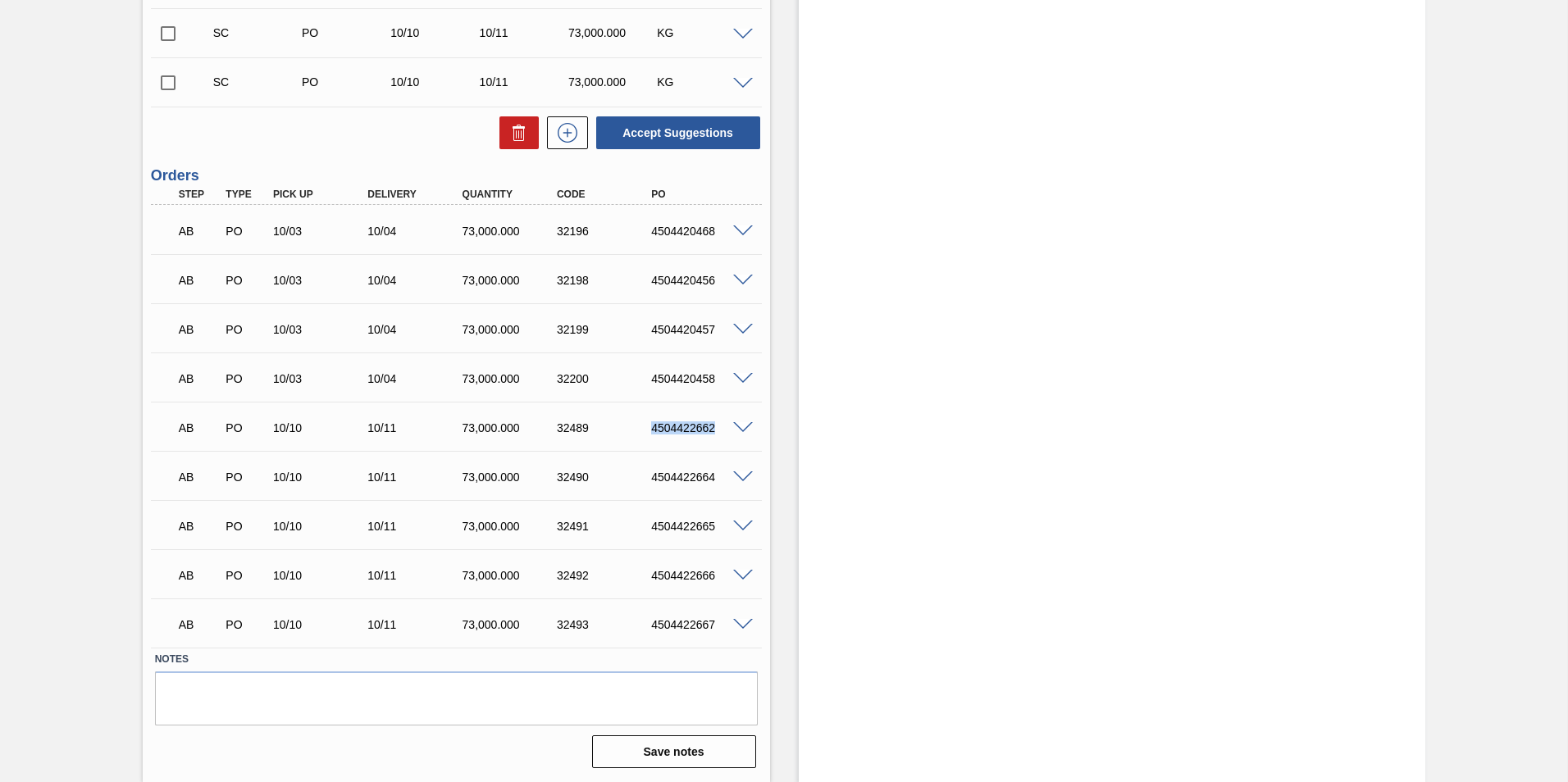
copy div "4504422662"
drag, startPoint x: 647, startPoint y: 380, endPoint x: 721, endPoint y: 380, distance: 74.0
click at [721, 380] on div "4504420458" at bounding box center [699, 378] width 106 height 13
drag, startPoint x: 721, startPoint y: 380, endPoint x: 721, endPoint y: 324, distance: 56.0
click at [721, 324] on div "4504420457" at bounding box center [699, 330] width 106 height 13
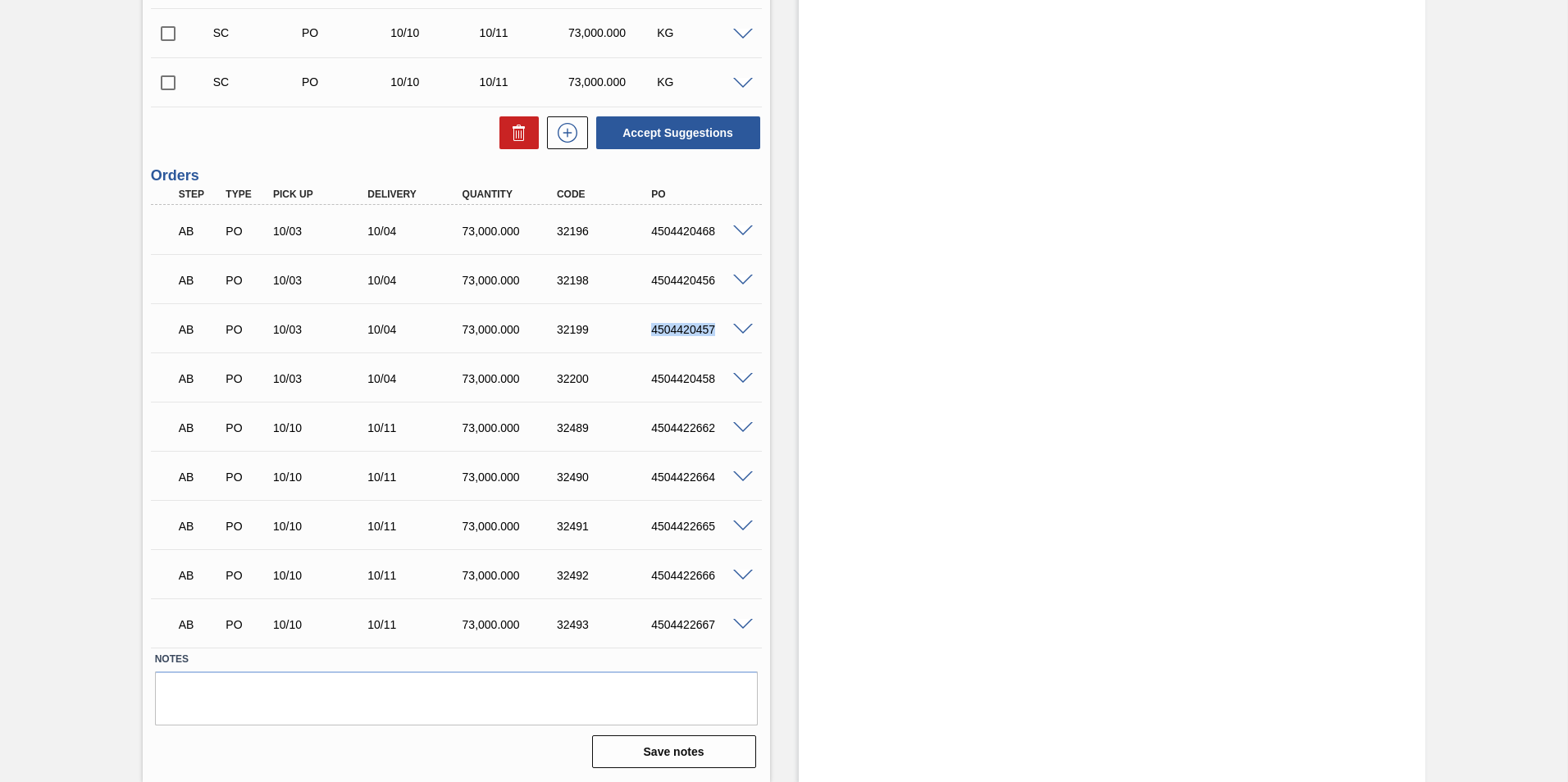
click at [720, 332] on div "4504420457" at bounding box center [699, 330] width 106 height 13
copy div "4504420457"
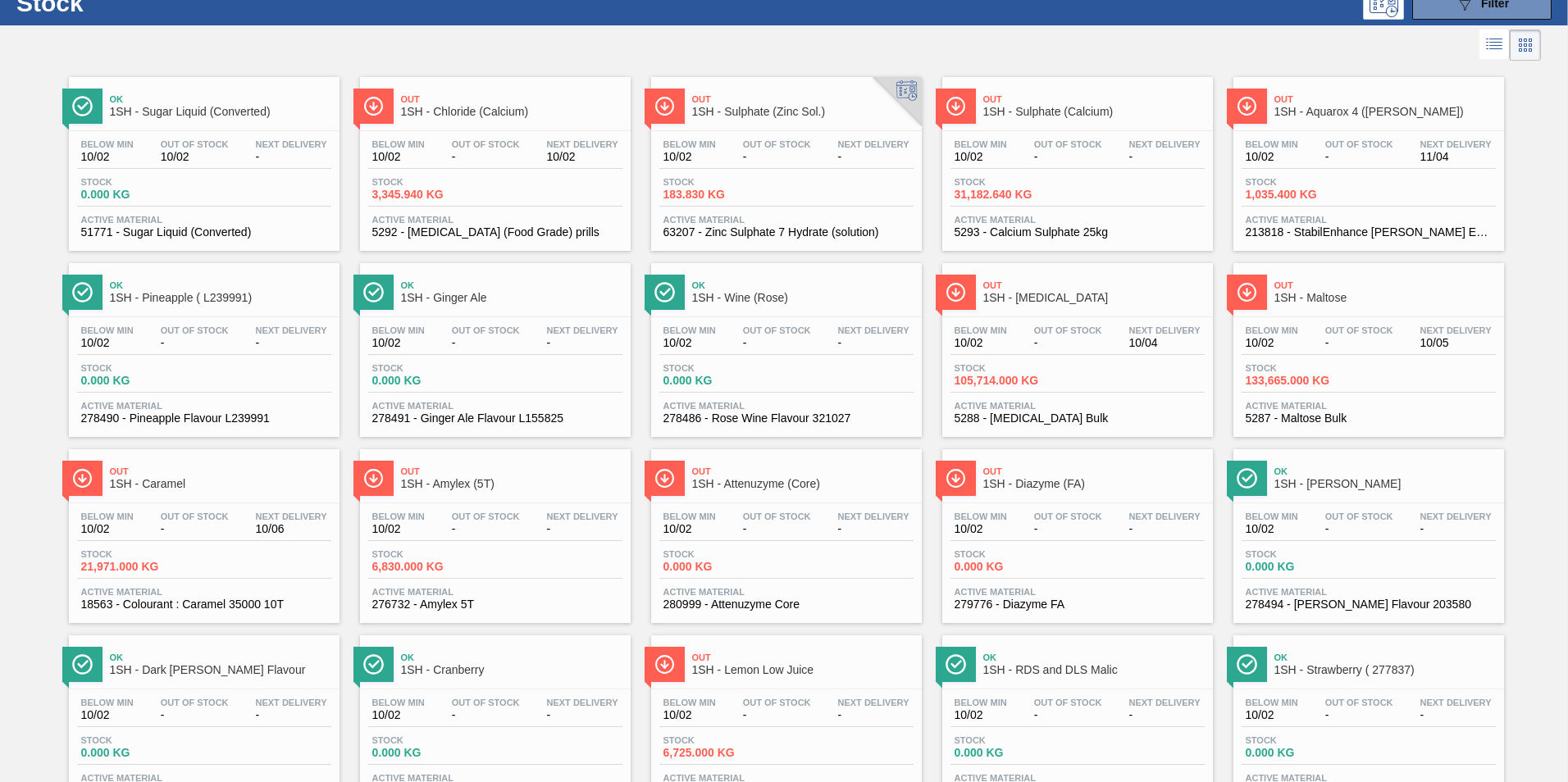
scroll to position [82, 0]
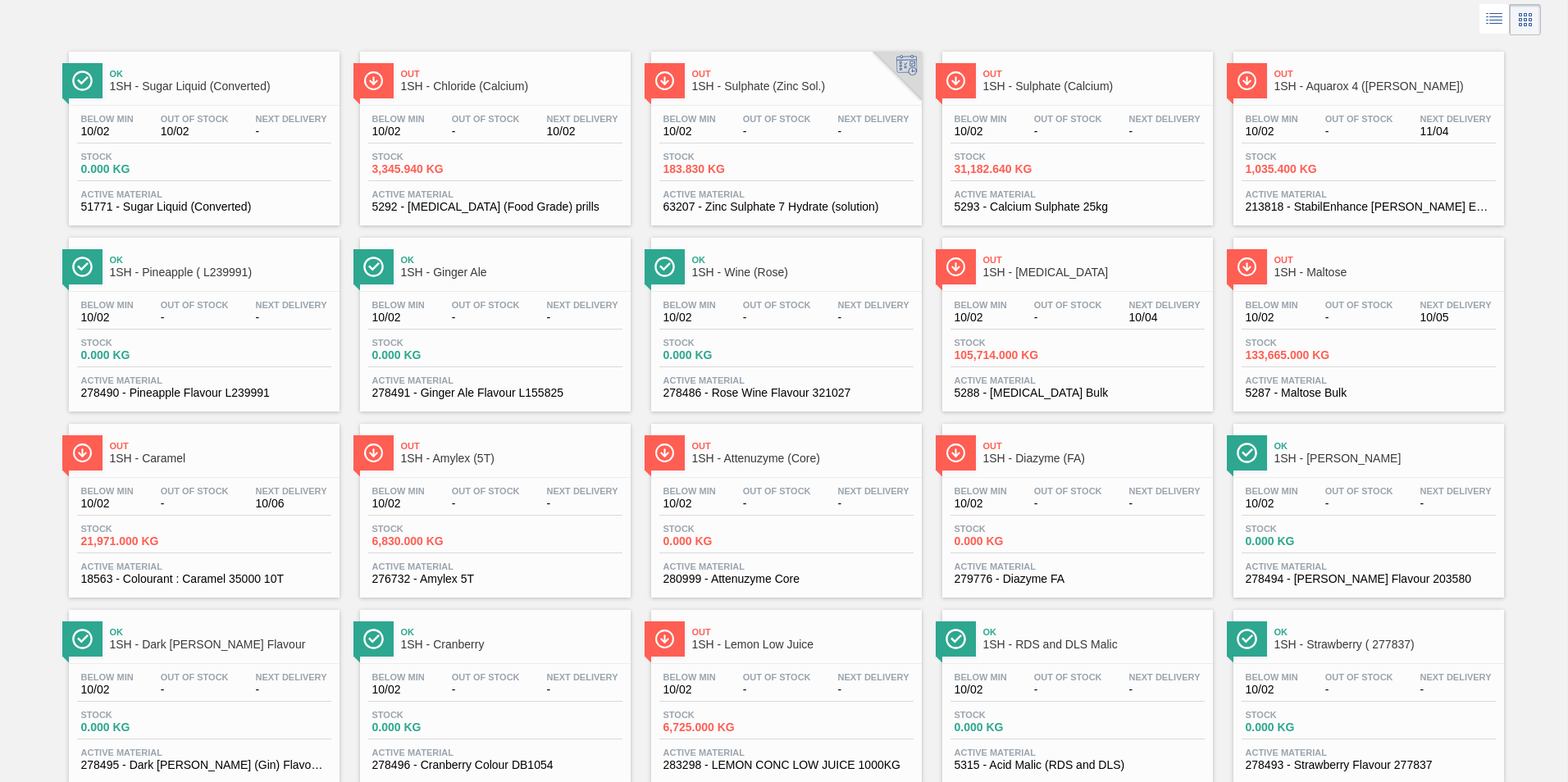
click at [1306, 271] on span "1SH - Maltose" at bounding box center [1385, 272] width 221 height 12
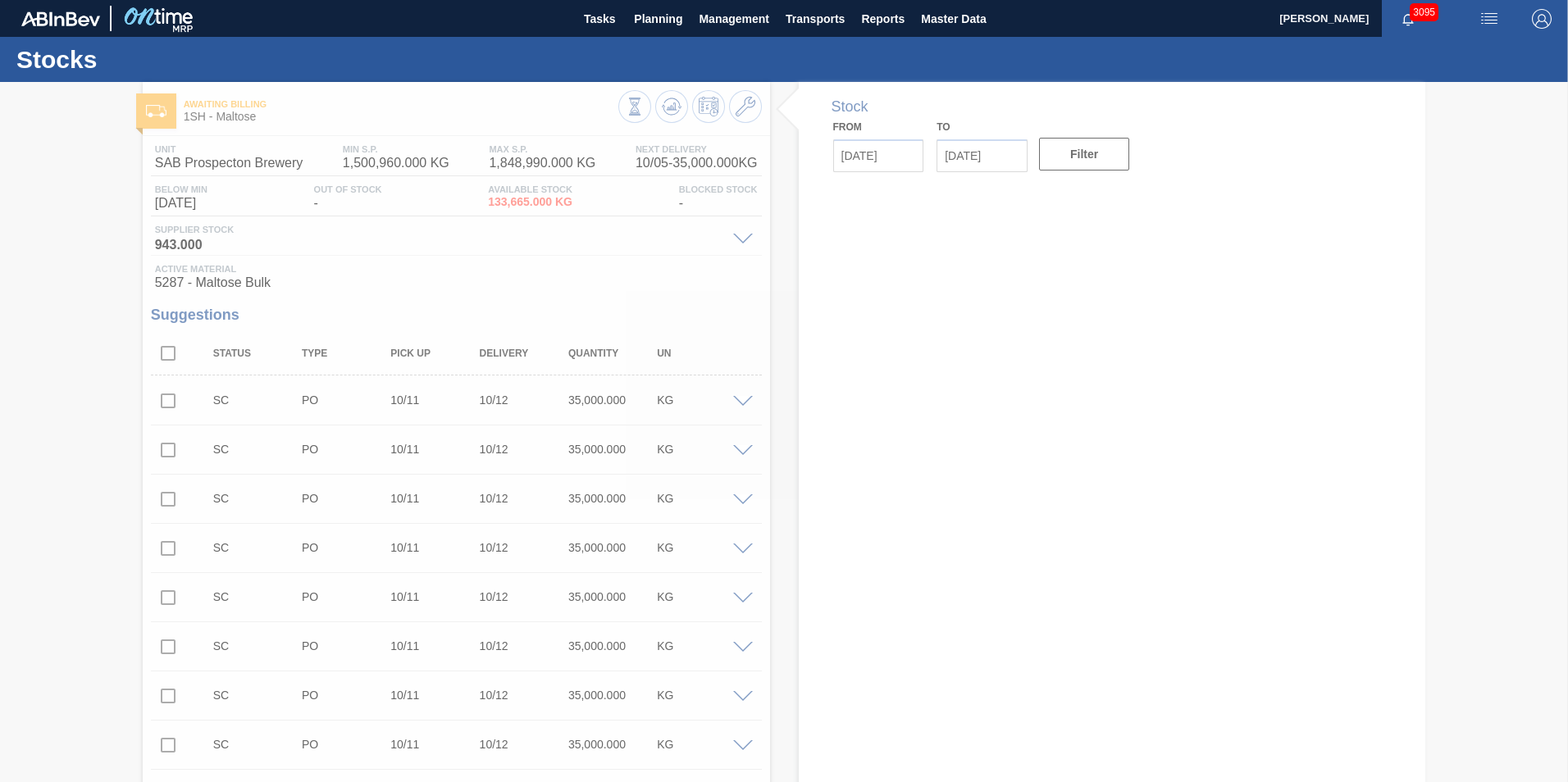
type input "[DATE]"
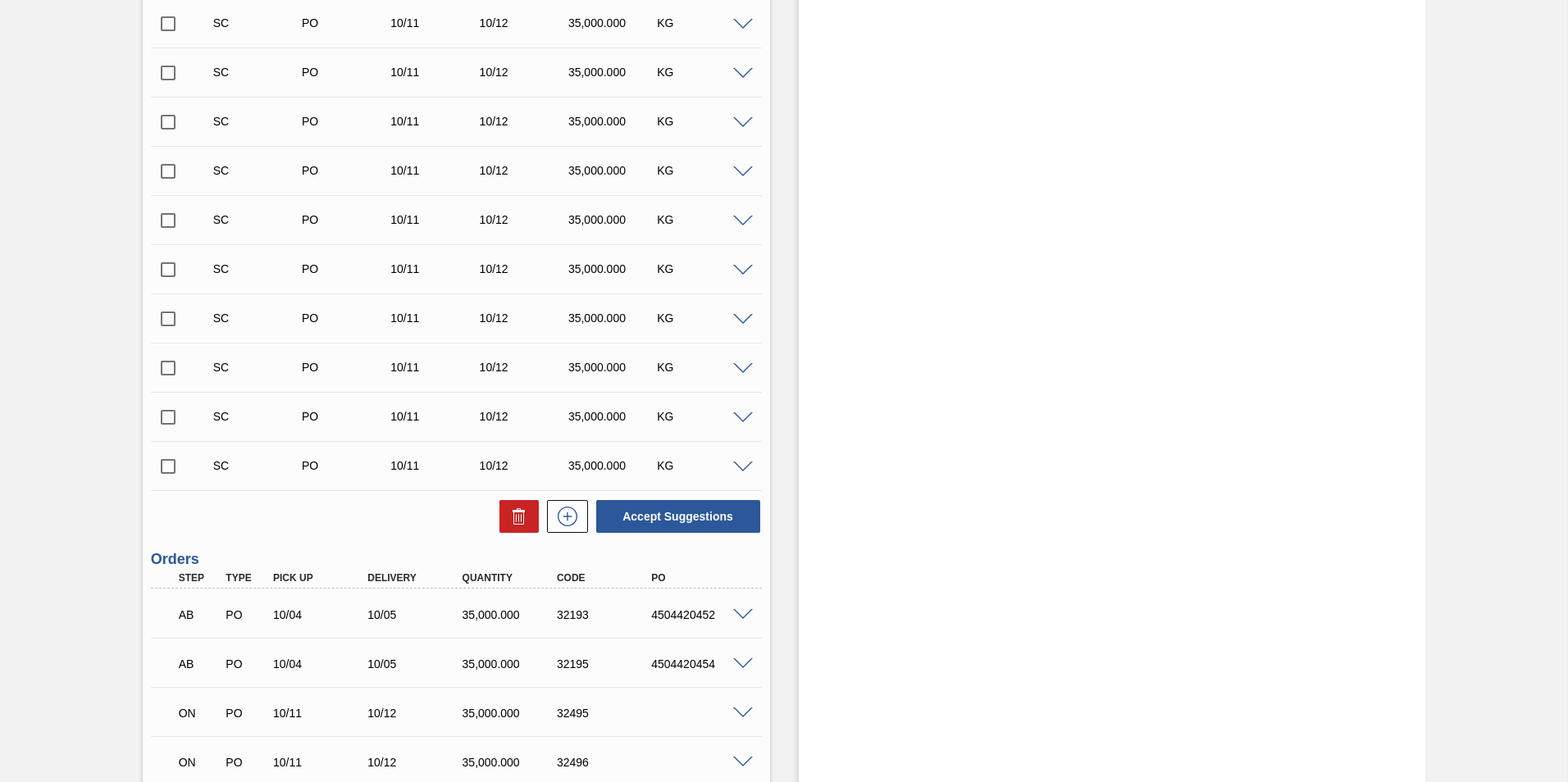
scroll to position [2285, 0]
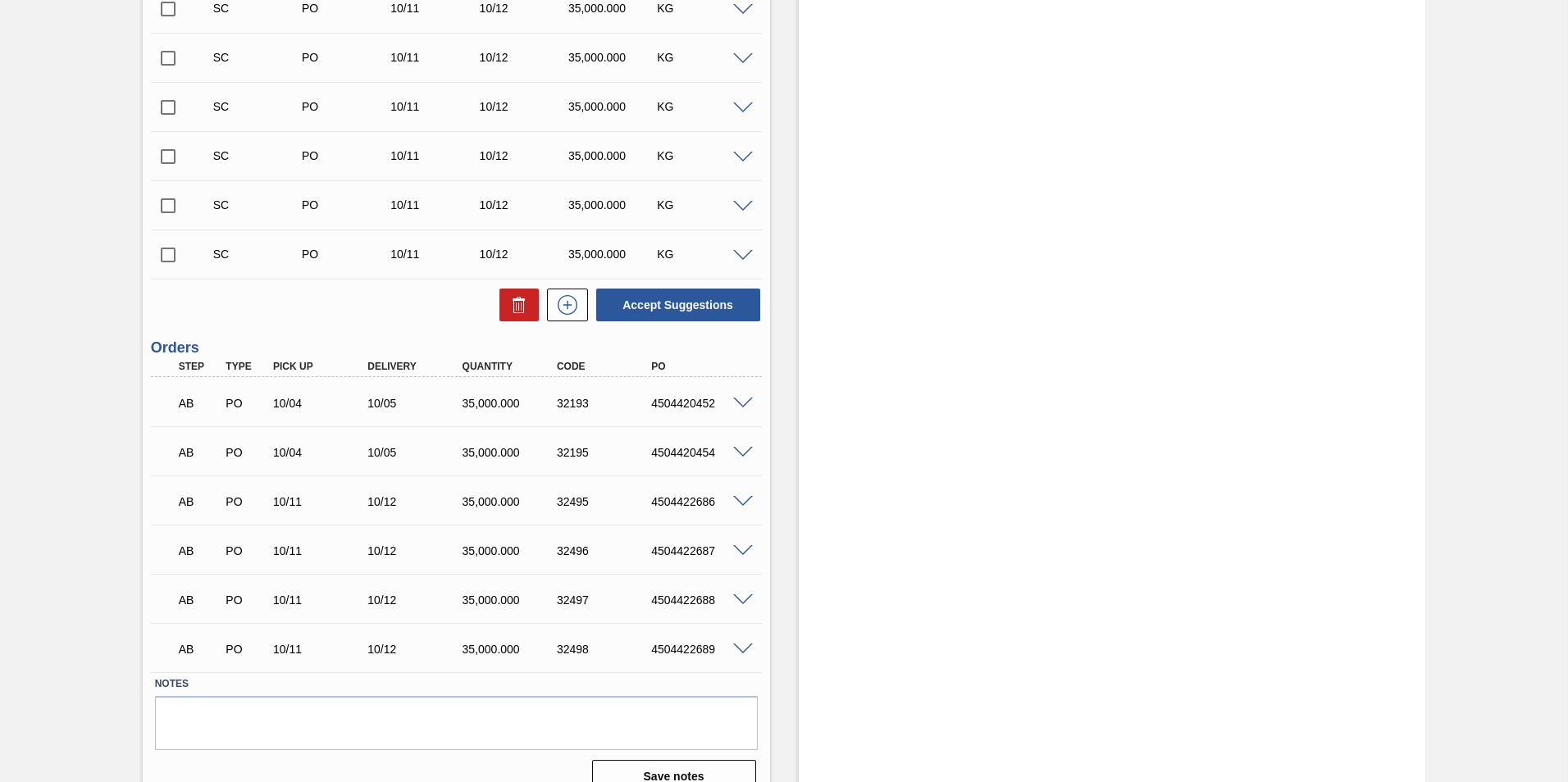
scroll to position [2285, 0]
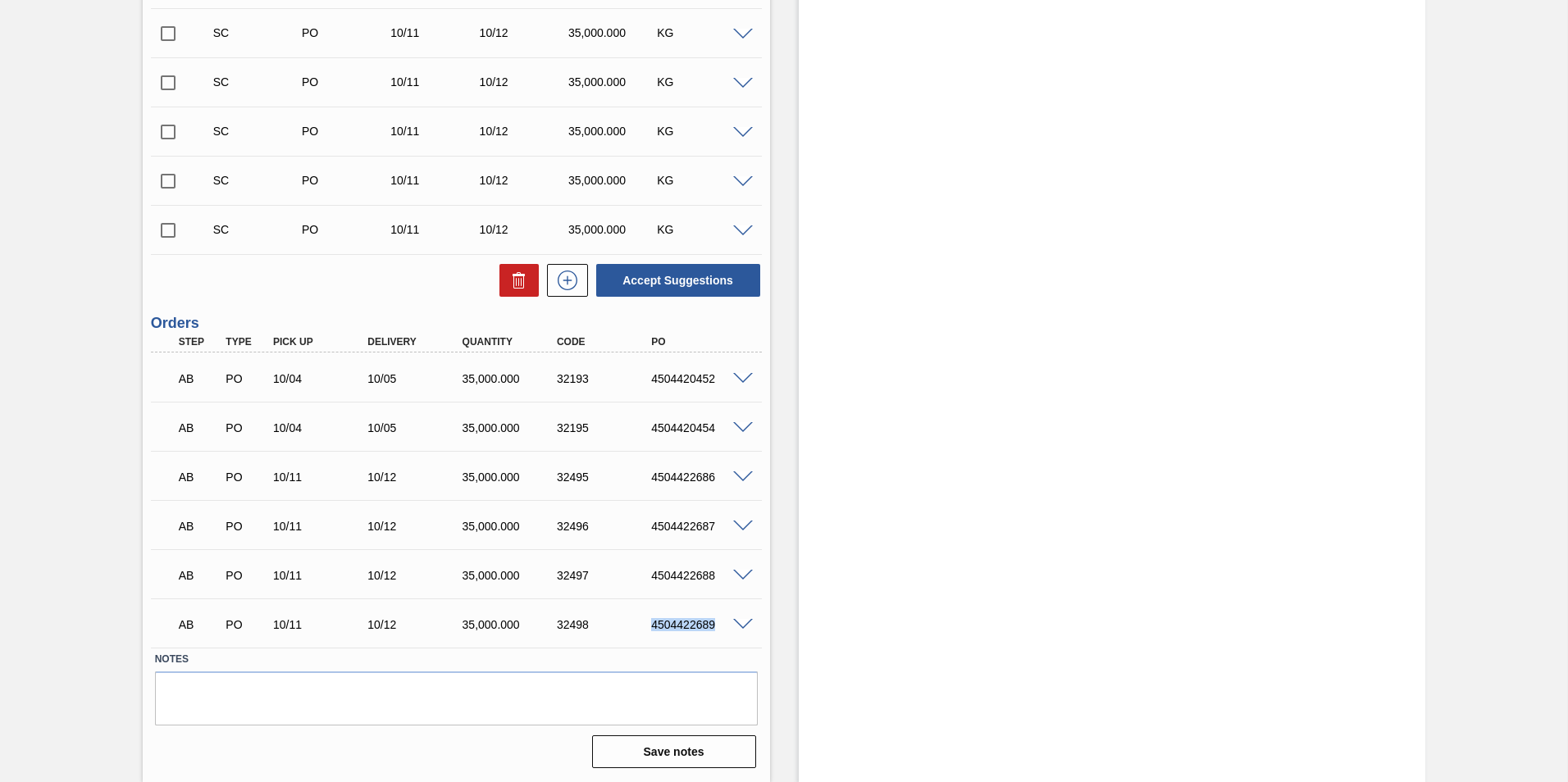
drag, startPoint x: 641, startPoint y: 629, endPoint x: 722, endPoint y: 629, distance: 81.0
click at [722, 629] on div "4504422689" at bounding box center [687, 625] width 94 height 13
copy div "4504422689"
drag, startPoint x: 646, startPoint y: 572, endPoint x: 728, endPoint y: 580, distance: 82.4
click at [728, 580] on div "4504422688" at bounding box center [699, 576] width 106 height 13
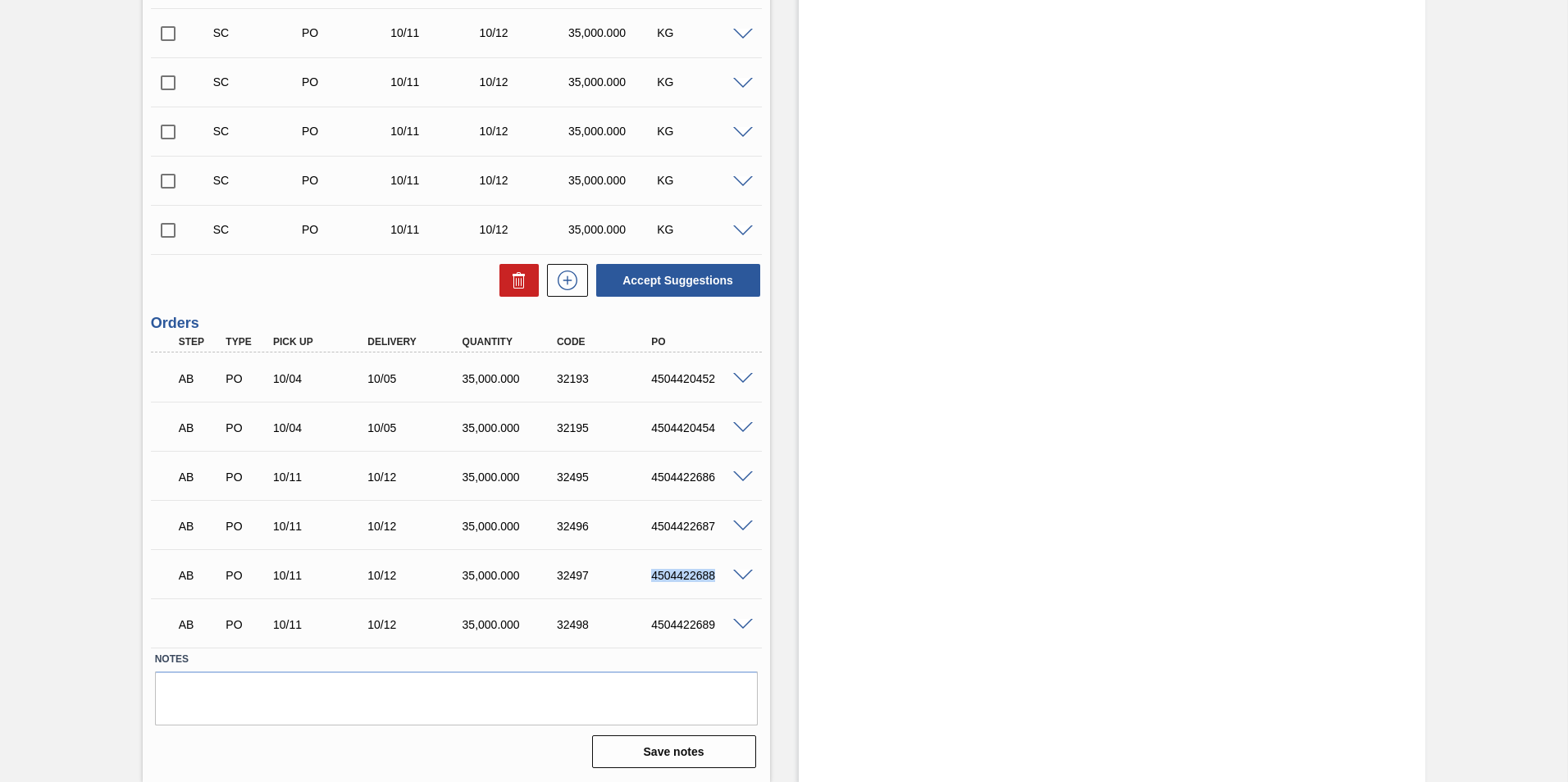
copy div "4504422688"
drag, startPoint x: 649, startPoint y: 426, endPoint x: 719, endPoint y: 434, distance: 70.5
click at [719, 434] on div "4504420454" at bounding box center [699, 428] width 106 height 13
copy div "4504420454"
drag, startPoint x: 651, startPoint y: 477, endPoint x: 716, endPoint y: 472, distance: 65.2
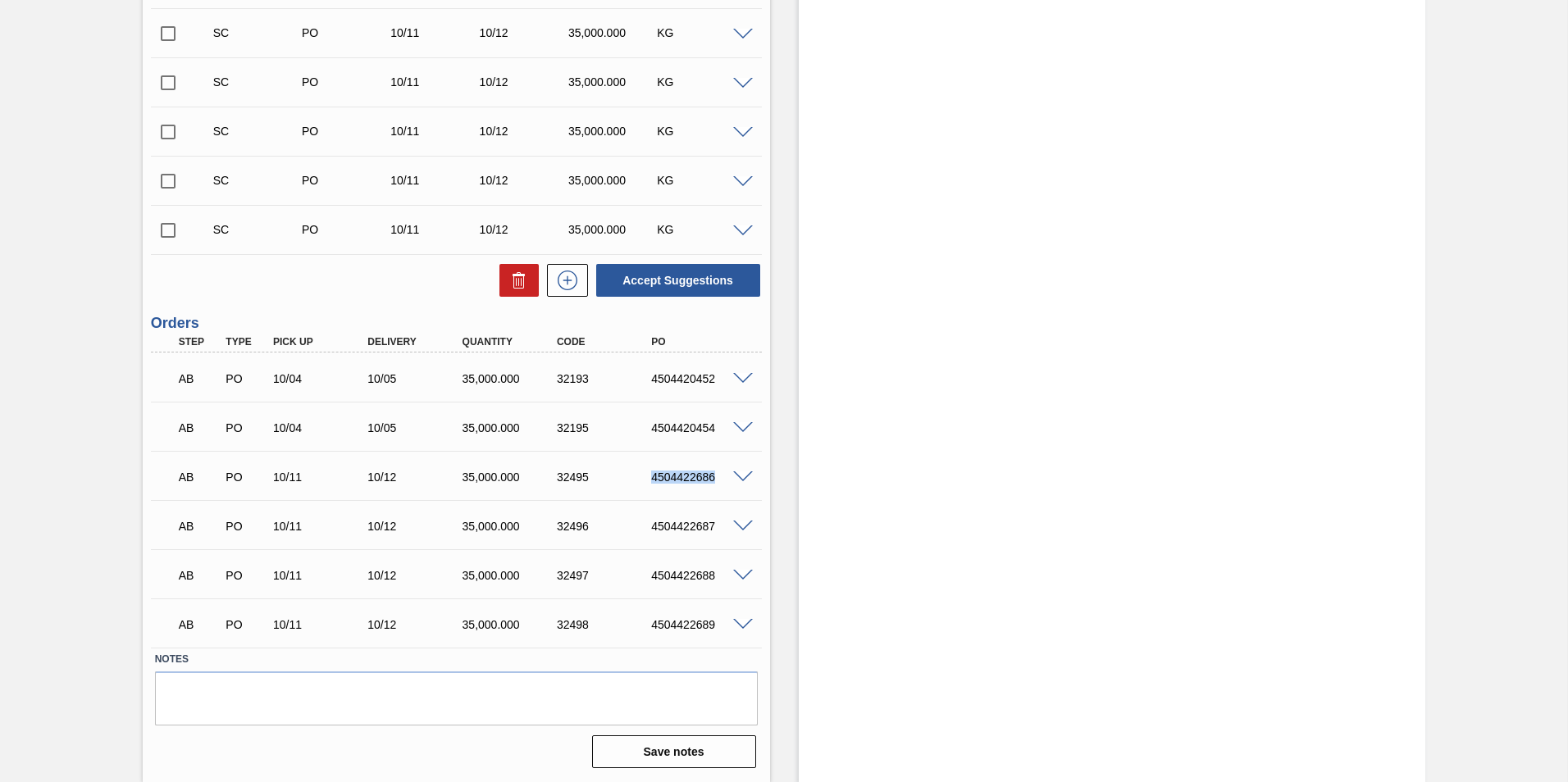
click at [716, 472] on div "4504422686" at bounding box center [699, 477] width 106 height 13
copy div "4504422686"
